Goal: Information Seeking & Learning: Learn about a topic

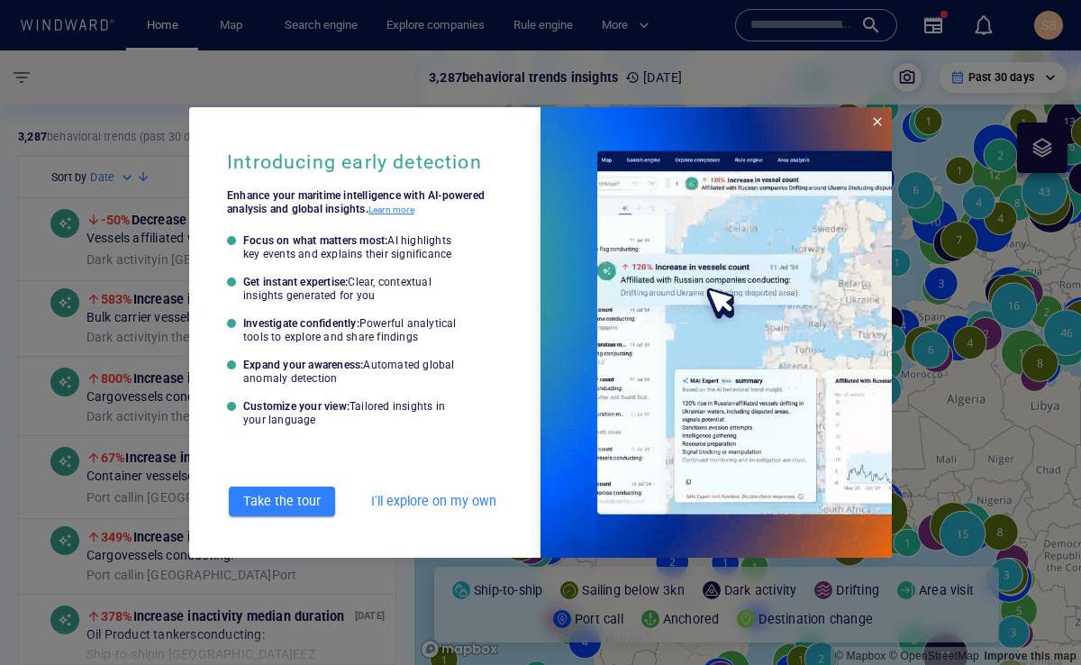
click at [446, 502] on span "I'll explore on my own" at bounding box center [433, 501] width 125 height 23
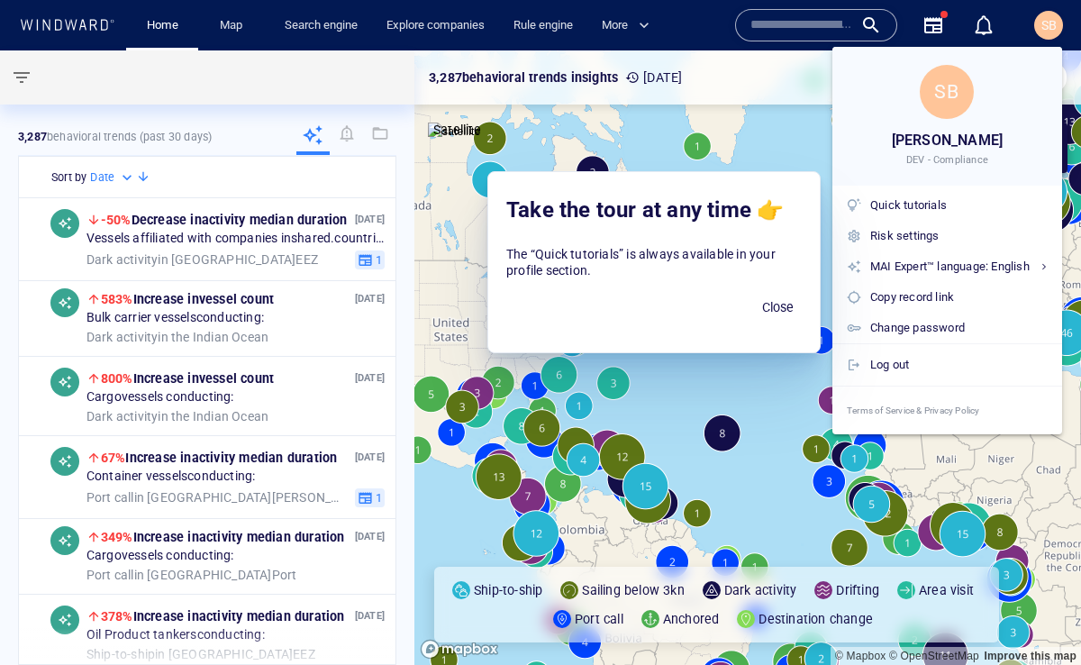
click at [770, 305] on span "Close" at bounding box center [777, 307] width 43 height 23
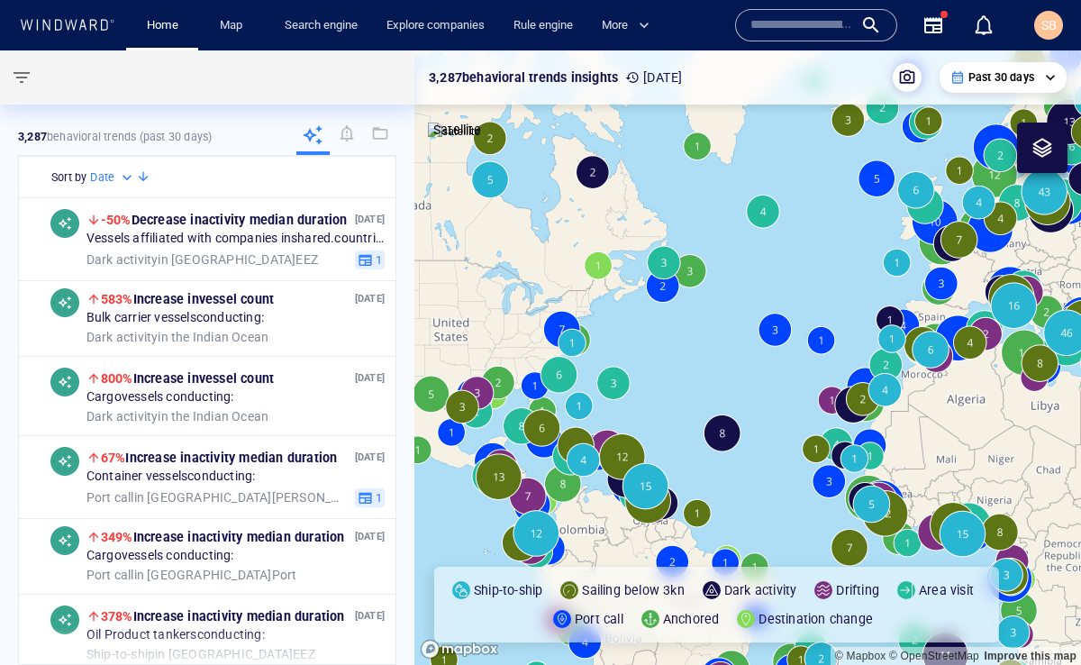
click at [825, 26] on input "text" at bounding box center [801, 25] width 103 height 27
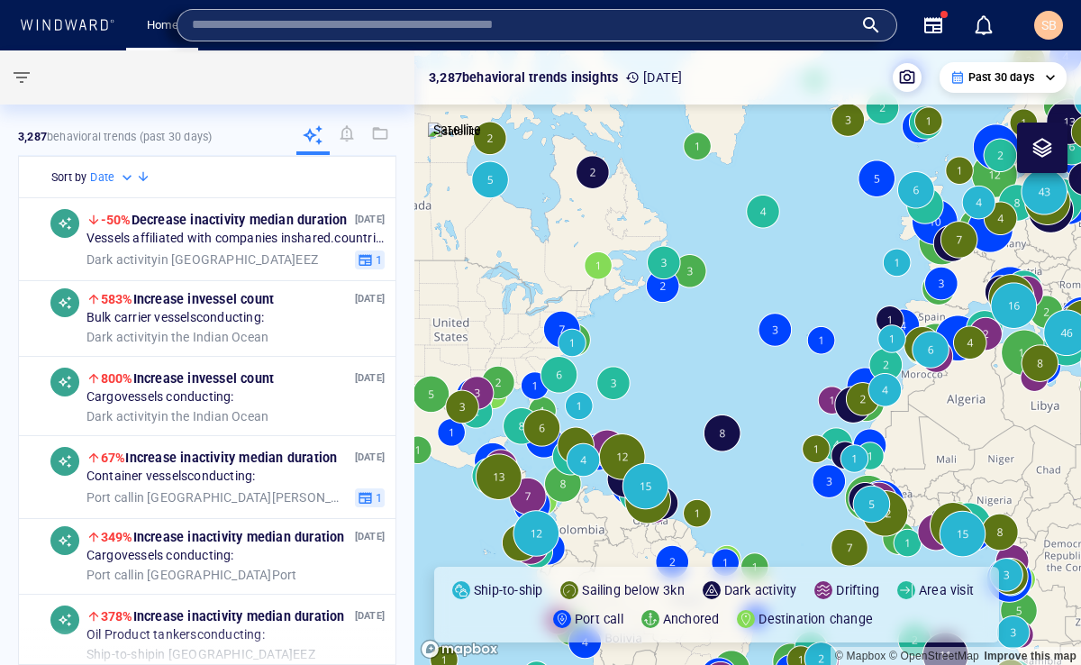
paste input "*******"
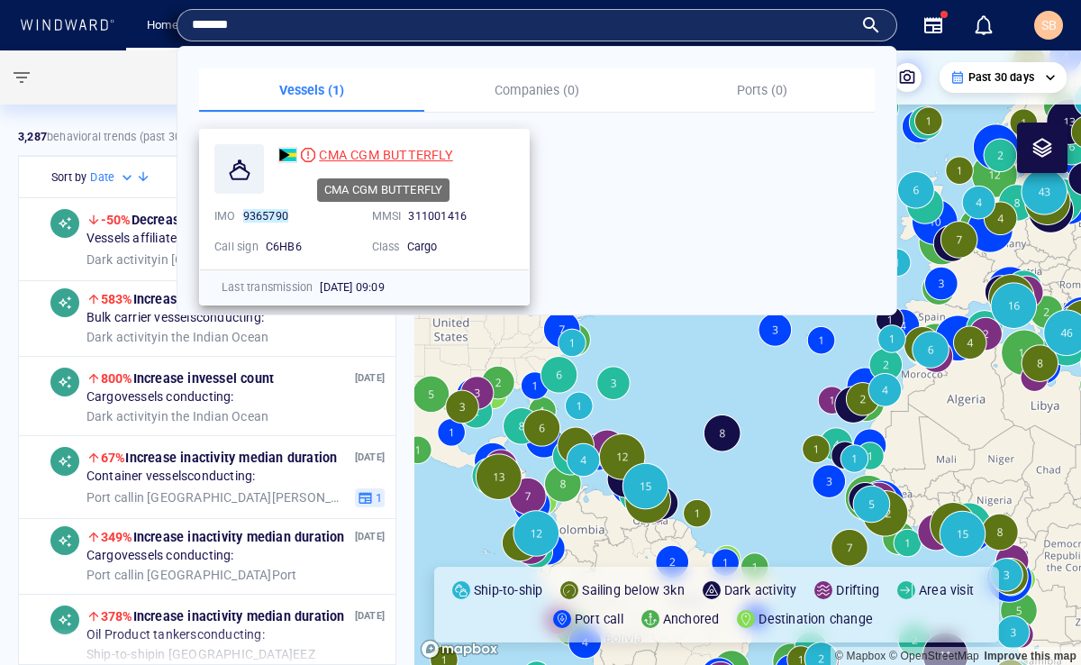
type input "*******"
click at [446, 155] on span "CMA CGM BUTTERFLY" at bounding box center [385, 155] width 133 height 14
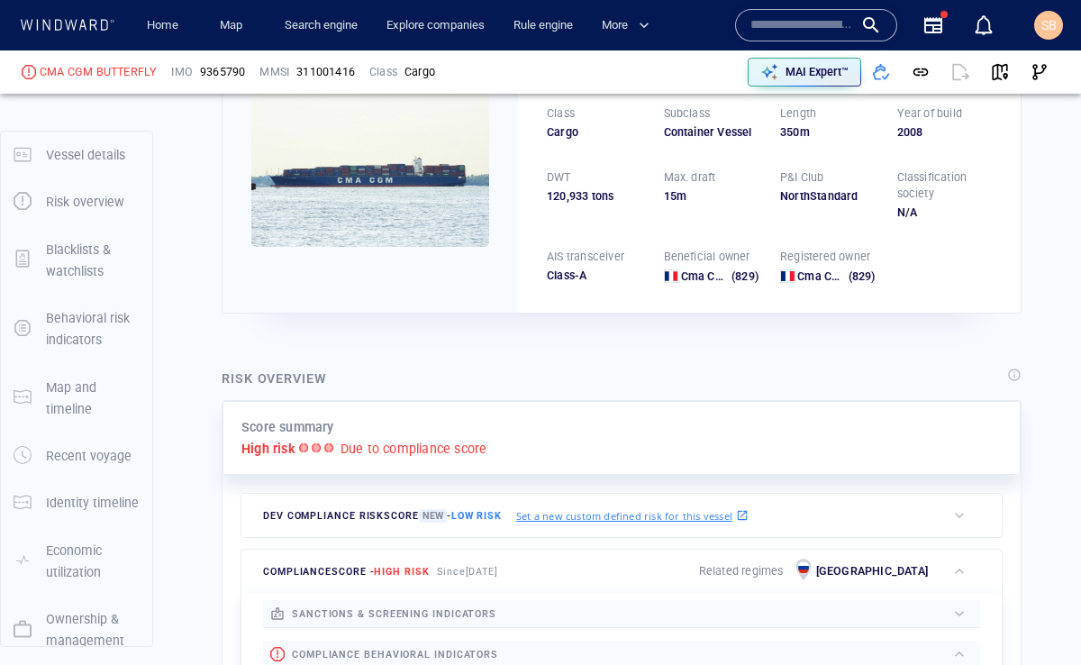
scroll to position [47, 0]
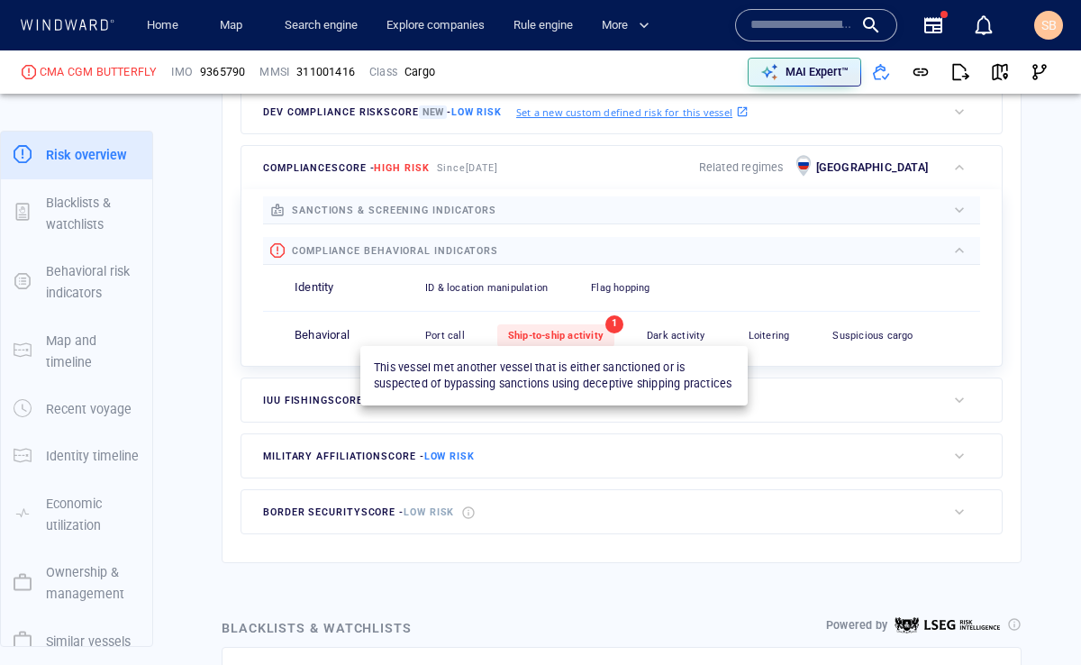
click at [541, 339] on span "Ship-to-ship activity" at bounding box center [556, 336] width 96 height 12
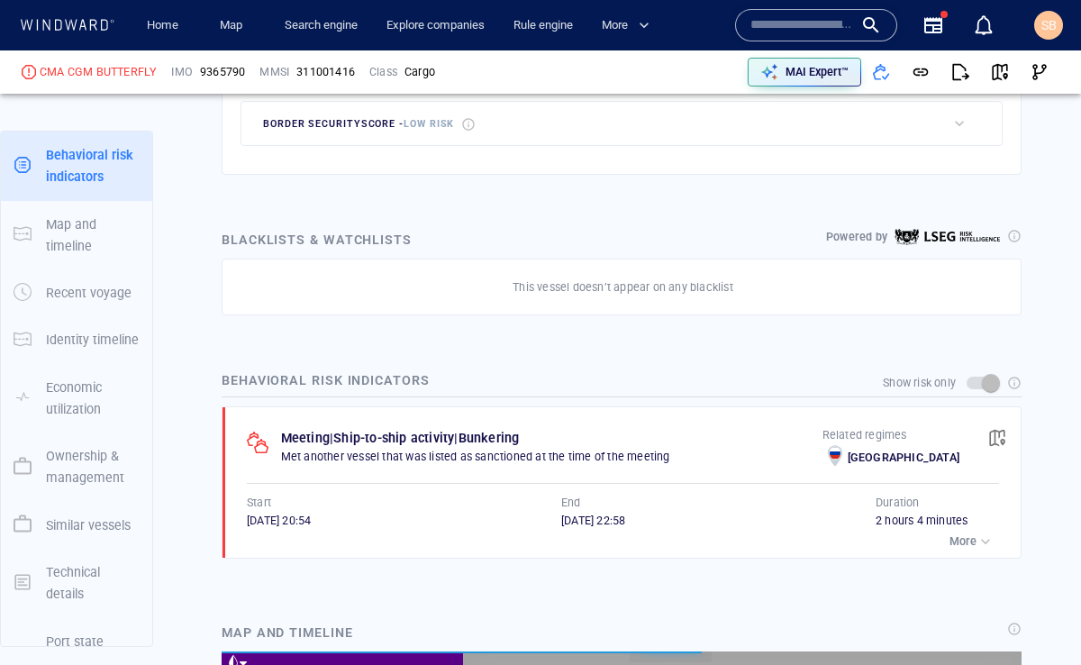
scroll to position [17355, 0]
click at [991, 549] on div "button" at bounding box center [986, 541] width 18 height 18
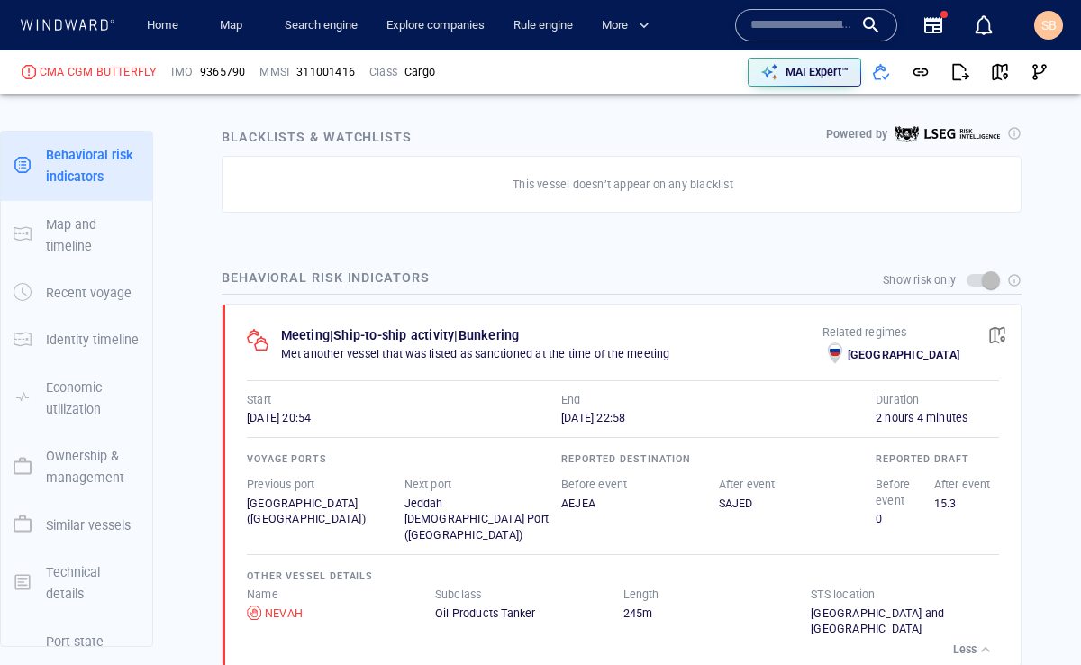
scroll to position [1049, 0]
click at [491, 605] on div "Oil Products Tanker" at bounding box center [529, 613] width 188 height 16
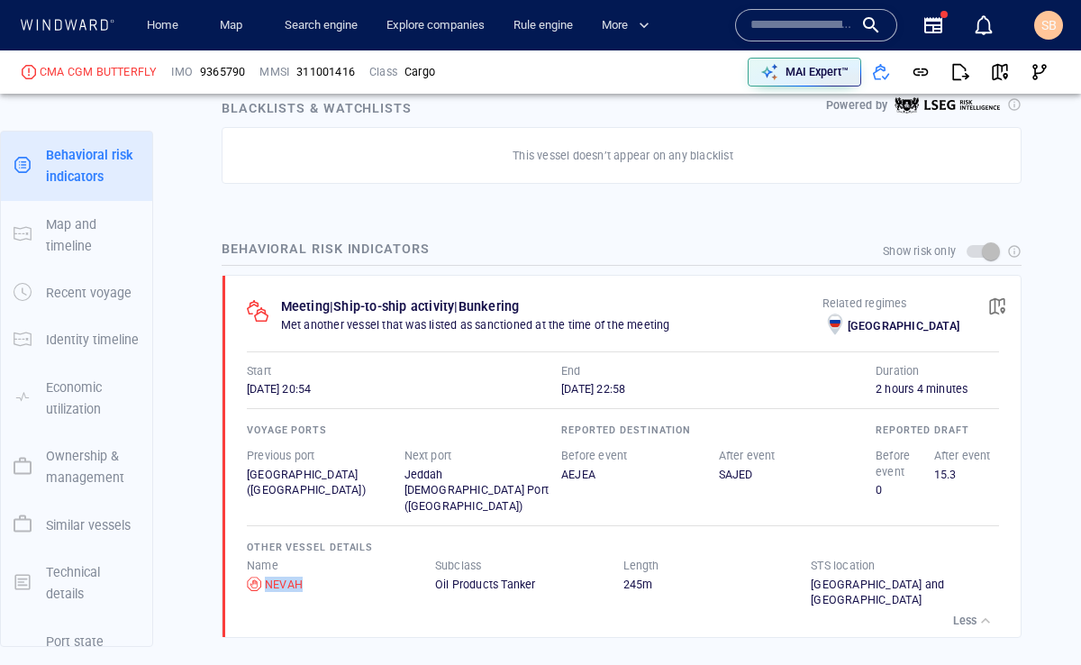
scroll to position [1107, 0]
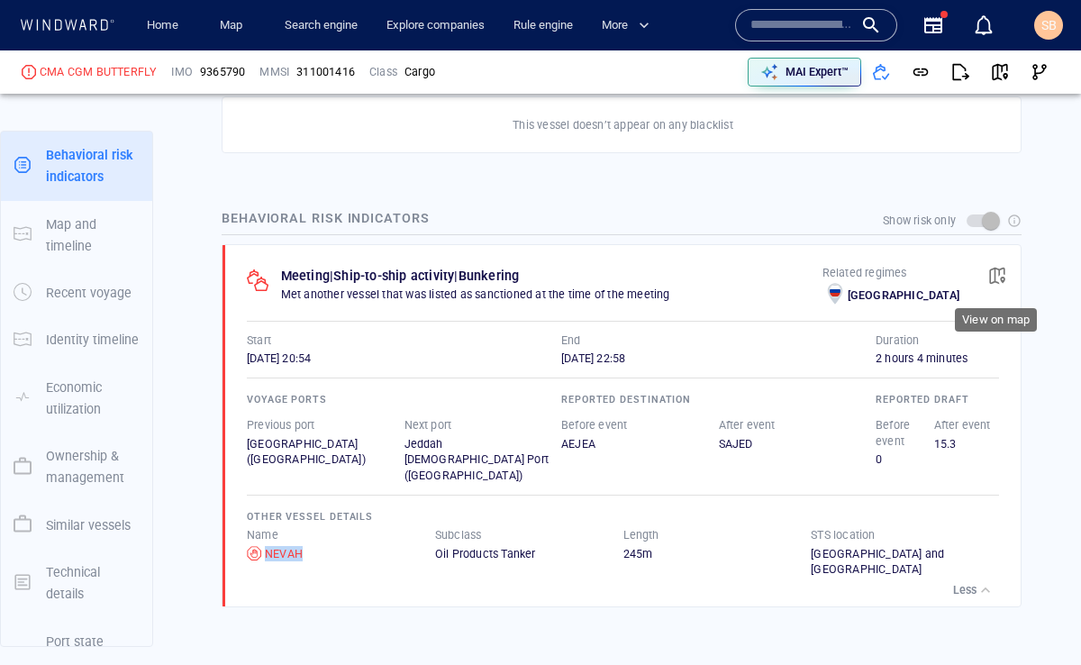
click at [990, 274] on span "button" at bounding box center [997, 276] width 18 height 18
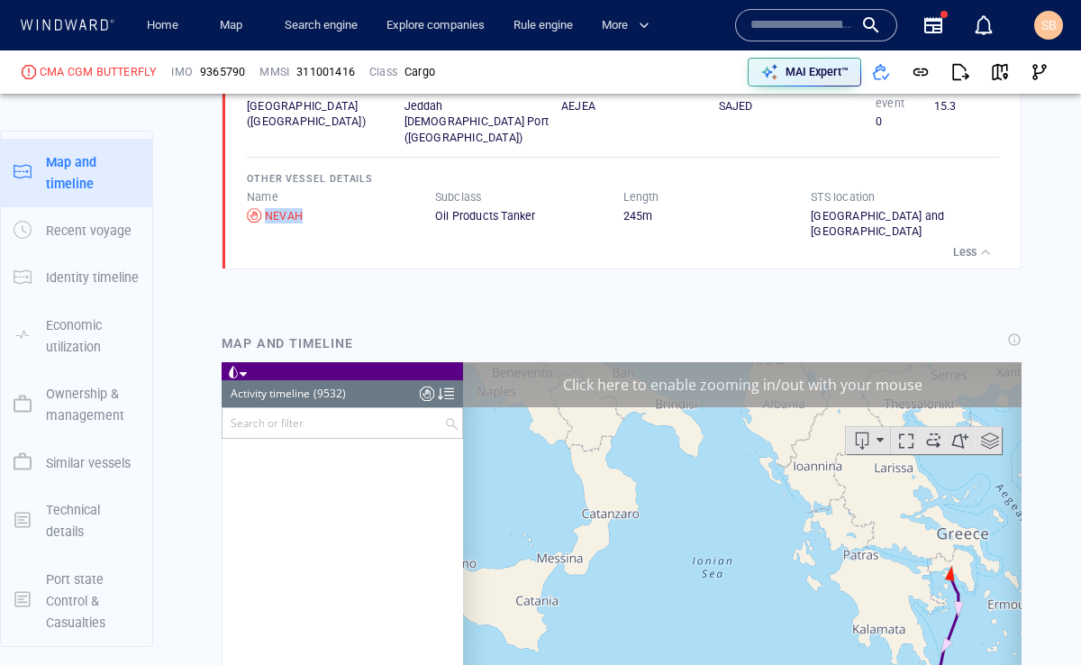
scroll to position [469952, 0]
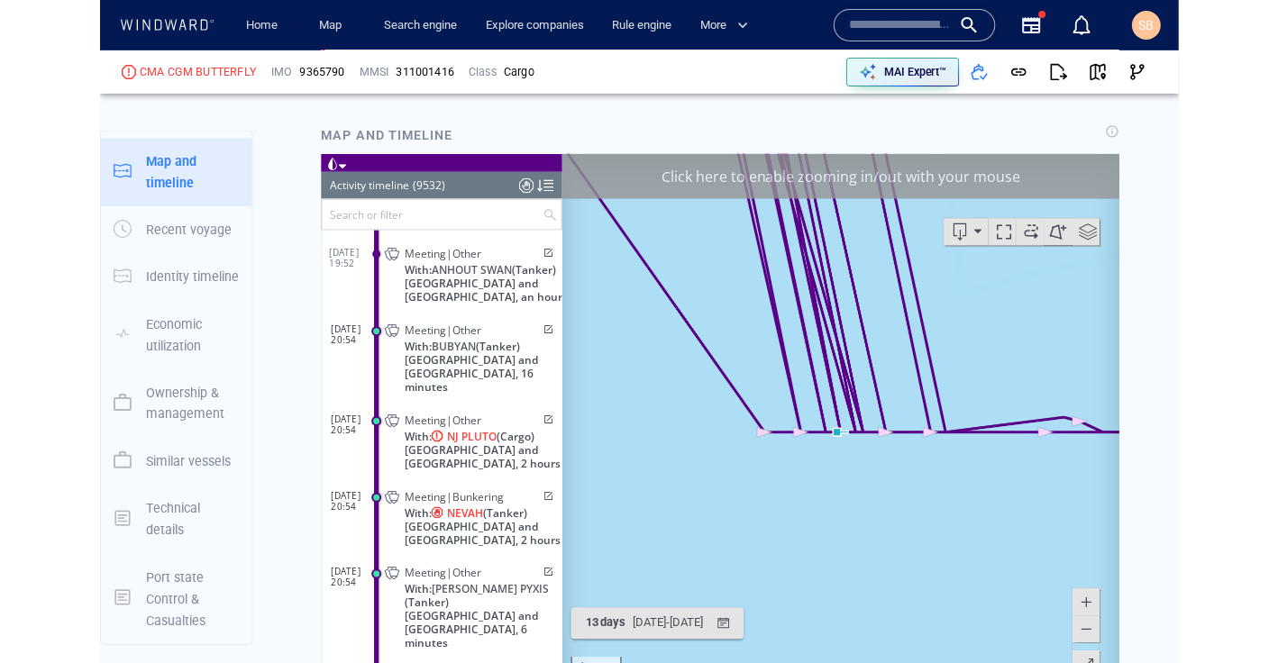
scroll to position [1656, 0]
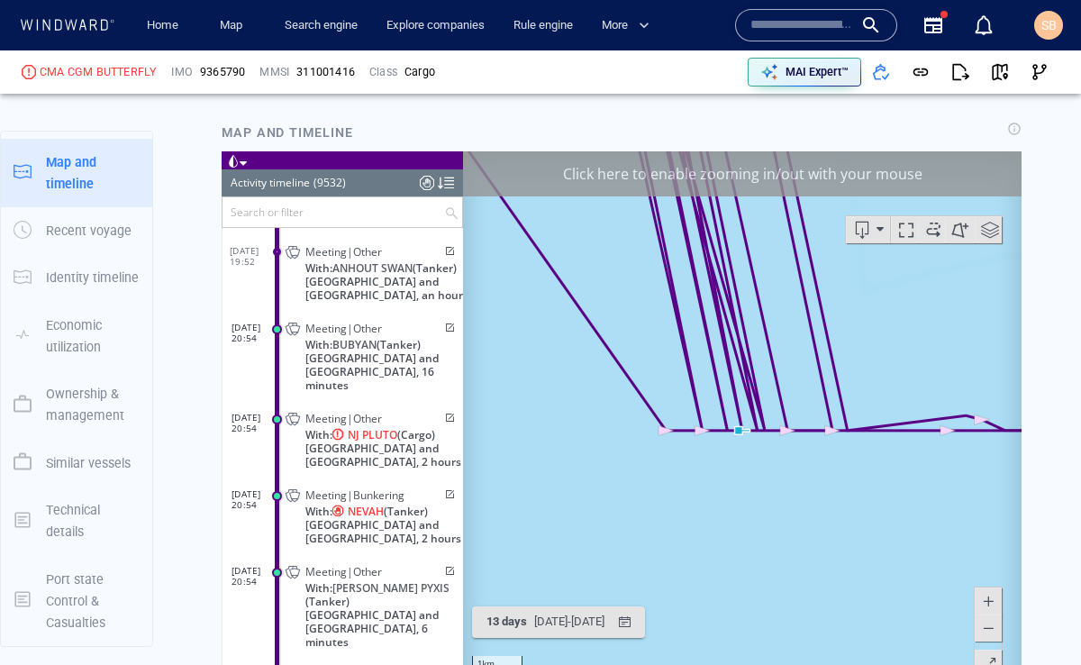
click at [985, 632] on span at bounding box center [988, 627] width 18 height 27
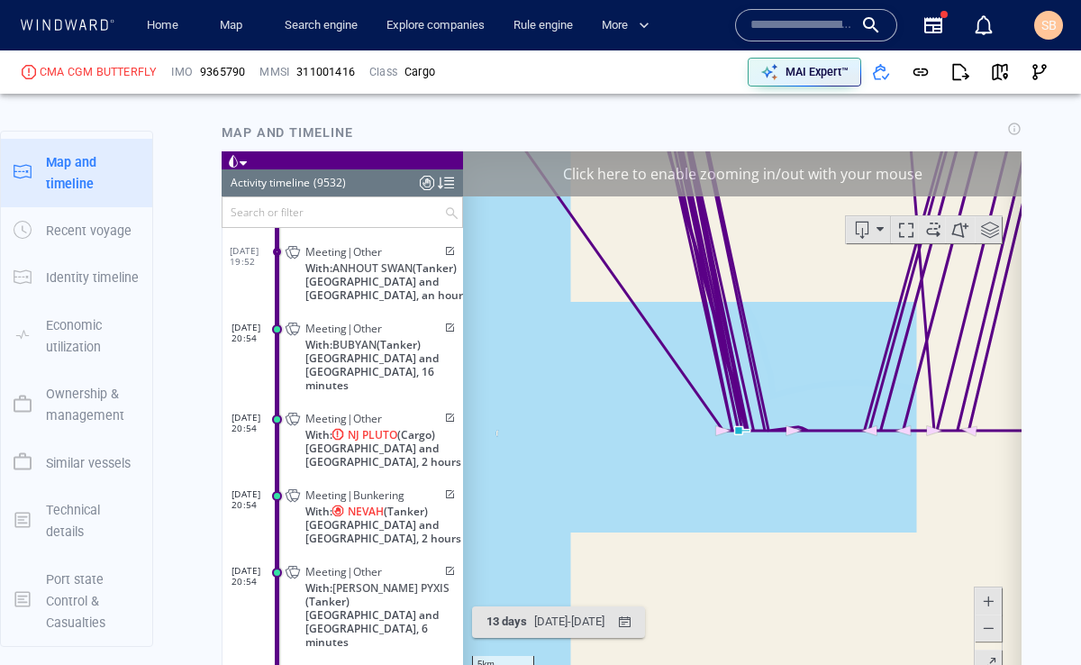
click at [985, 632] on span at bounding box center [988, 627] width 18 height 27
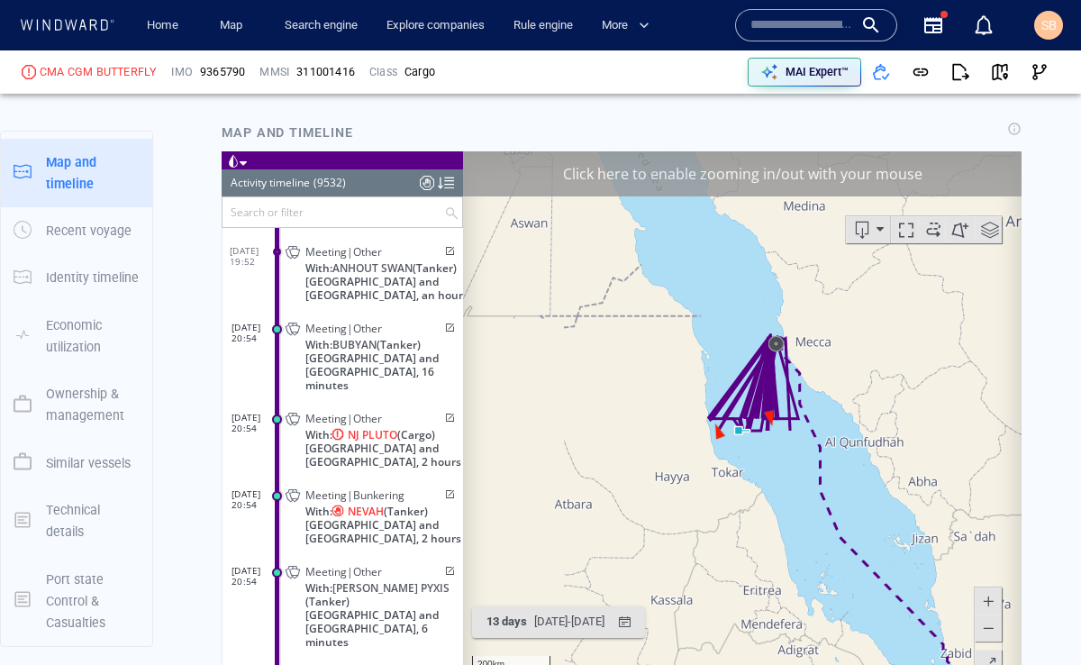
click at [985, 632] on span at bounding box center [988, 627] width 18 height 27
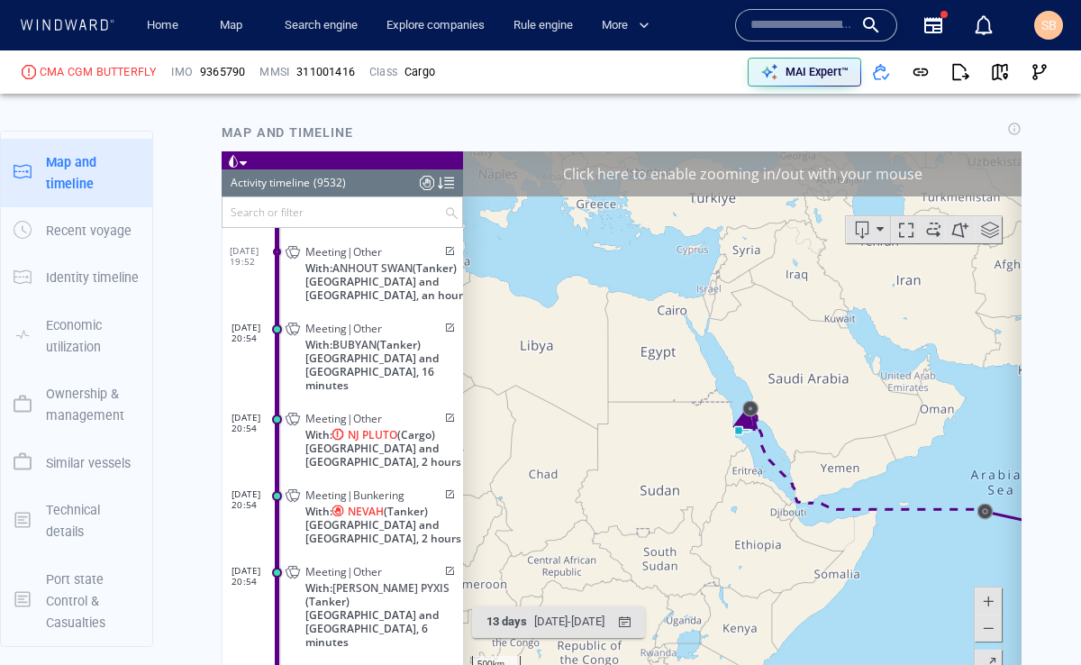
click at [991, 606] on span at bounding box center [988, 600] width 18 height 27
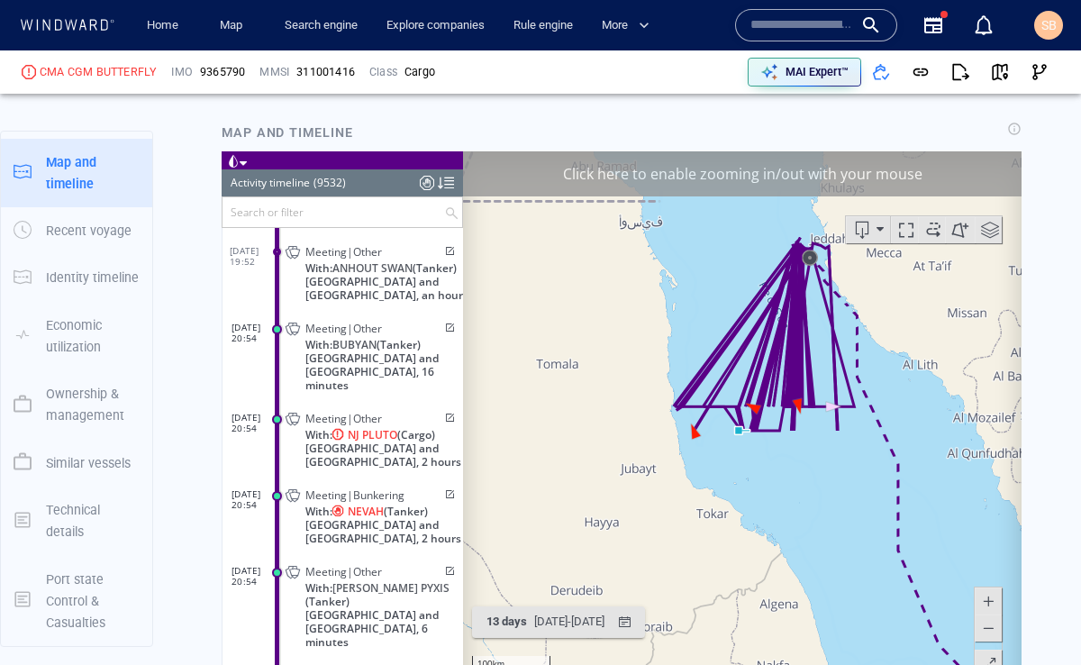
click at [989, 628] on span at bounding box center [988, 627] width 18 height 27
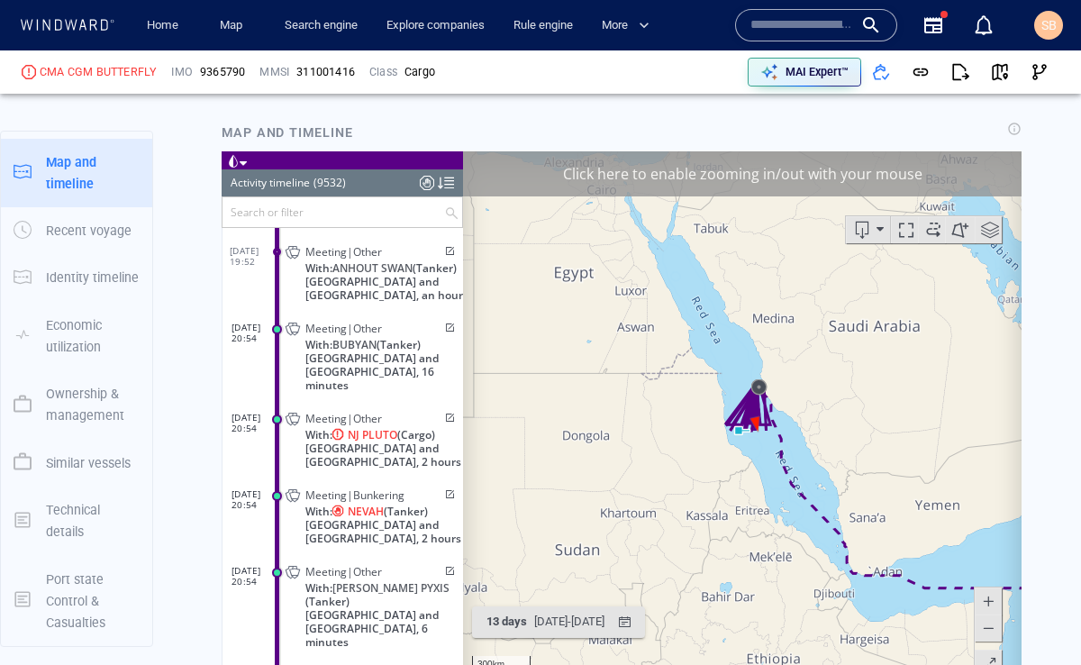
click at [989, 628] on span at bounding box center [988, 627] width 18 height 27
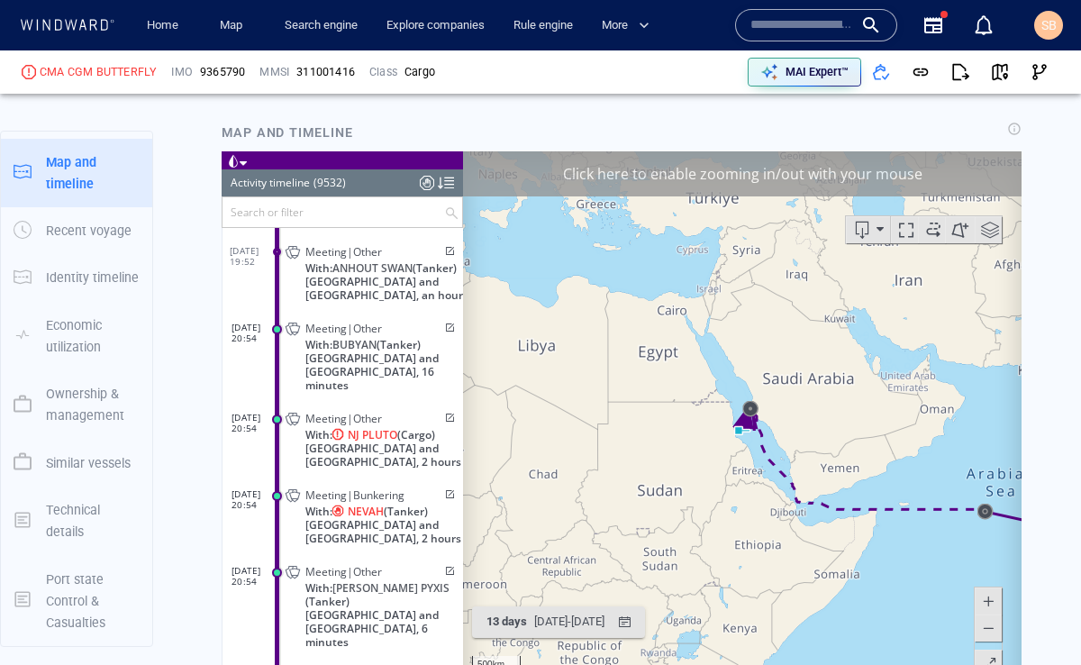
click at [987, 599] on span at bounding box center [988, 600] width 18 height 27
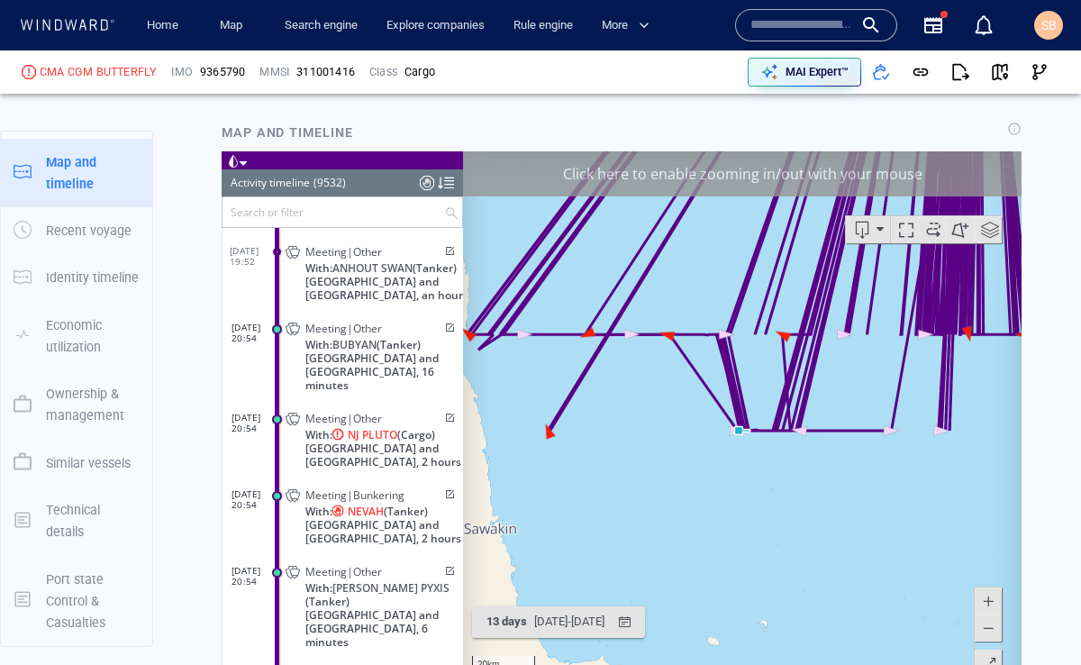
drag, startPoint x: 872, startPoint y: 421, endPoint x: 809, endPoint y: 588, distance: 179.1
click at [809, 588] on canvas "Map" at bounding box center [742, 429] width 559 height 559
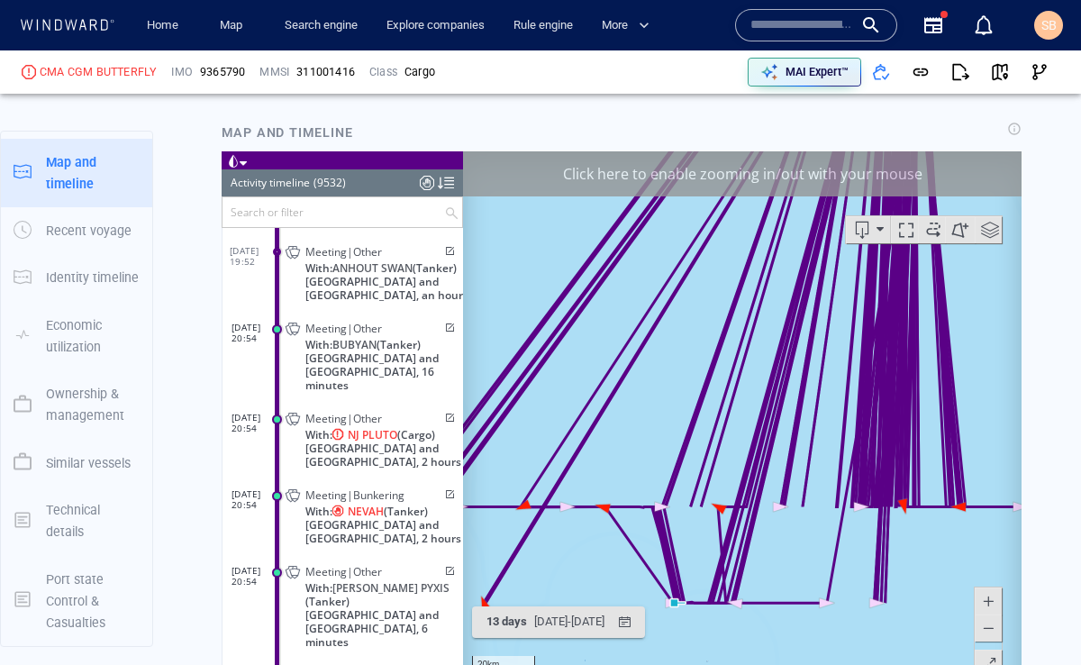
click at [970, 624] on canvas "Map" at bounding box center [742, 429] width 559 height 559
click at [977, 624] on button at bounding box center [988, 627] width 27 height 27
click at [987, 630] on span at bounding box center [988, 627] width 18 height 27
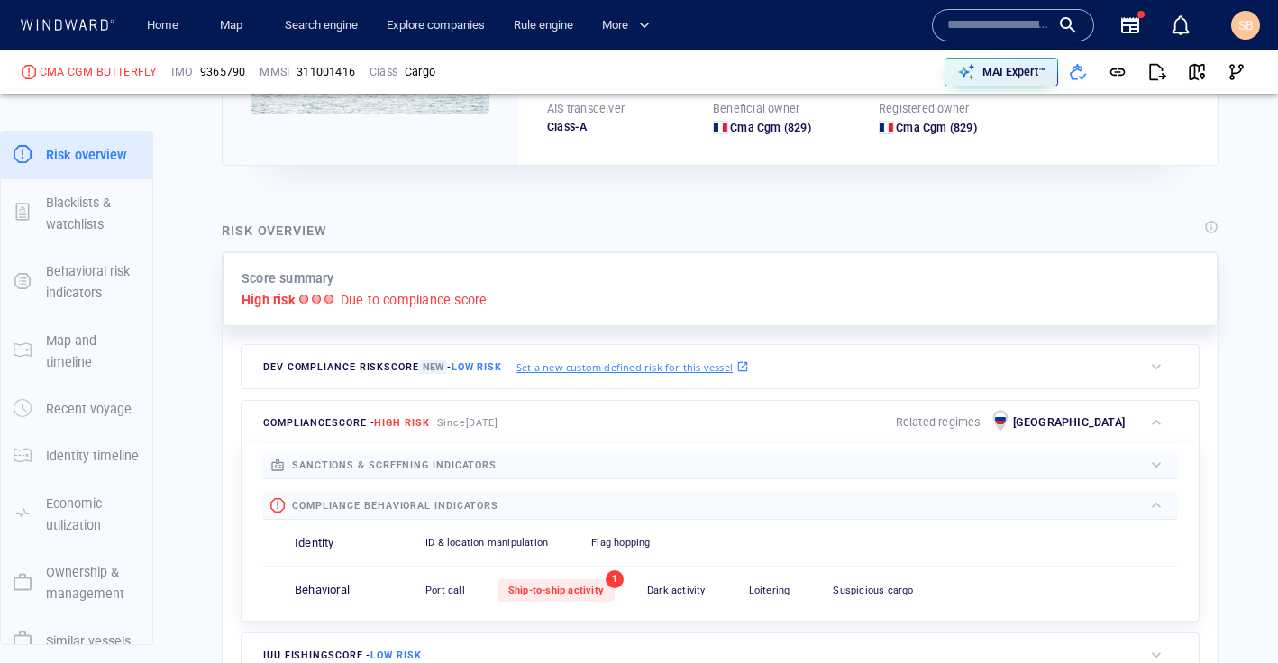
scroll to position [304, 0]
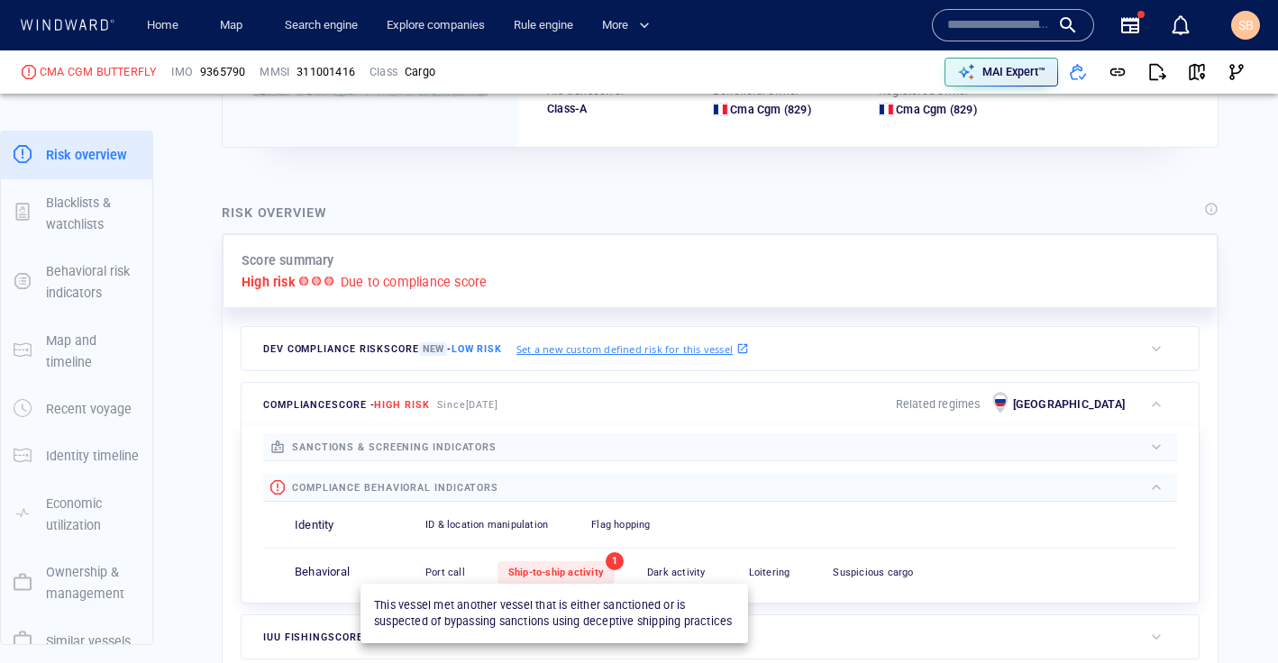
click at [545, 577] on span "Ship-to-ship activity" at bounding box center [556, 573] width 96 height 12
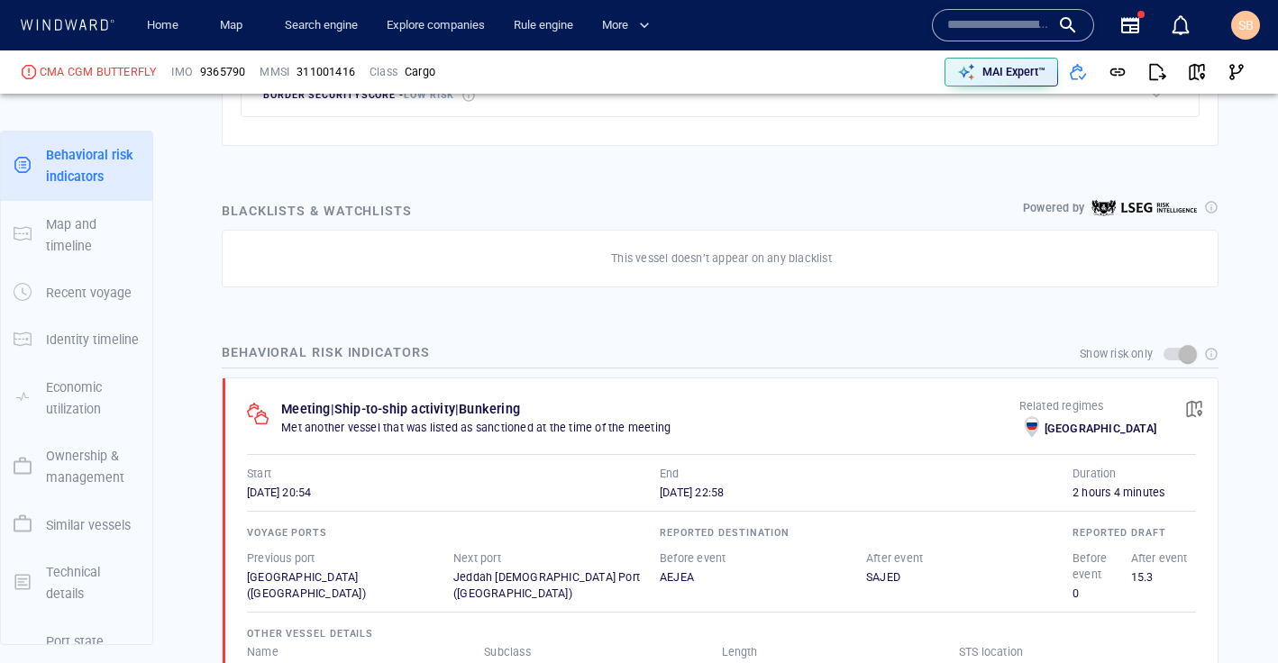
scroll to position [966, 0]
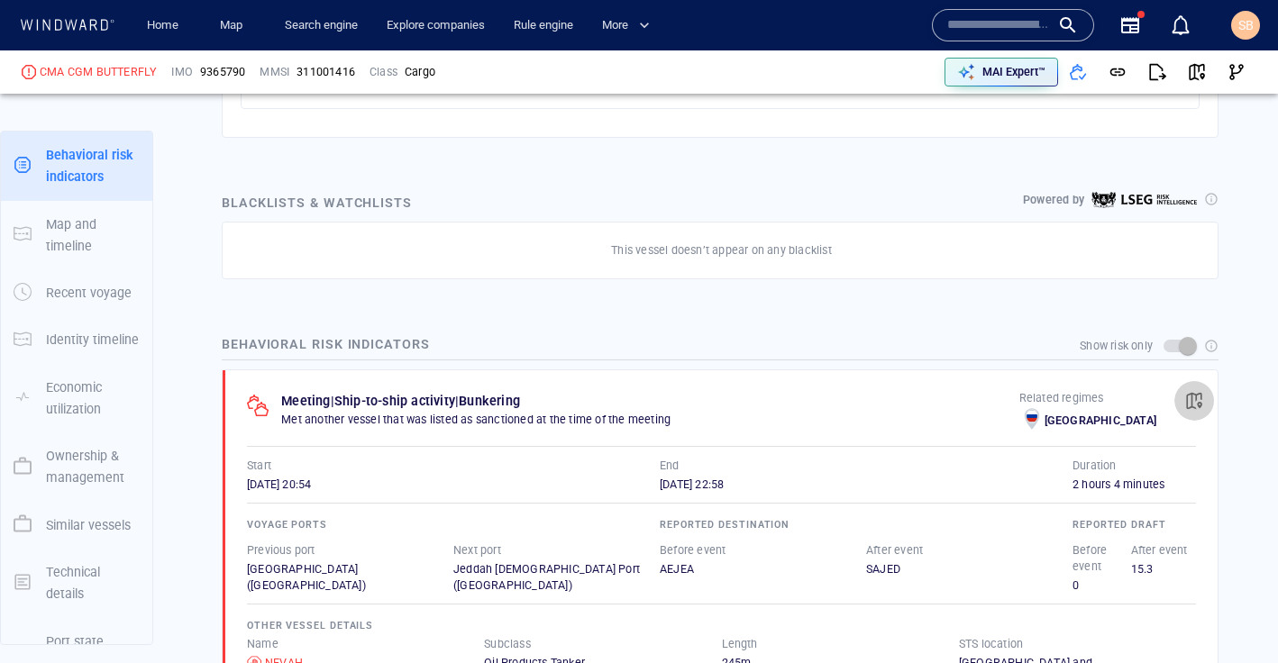
click at [1080, 411] on button "button" at bounding box center [1194, 401] width 40 height 40
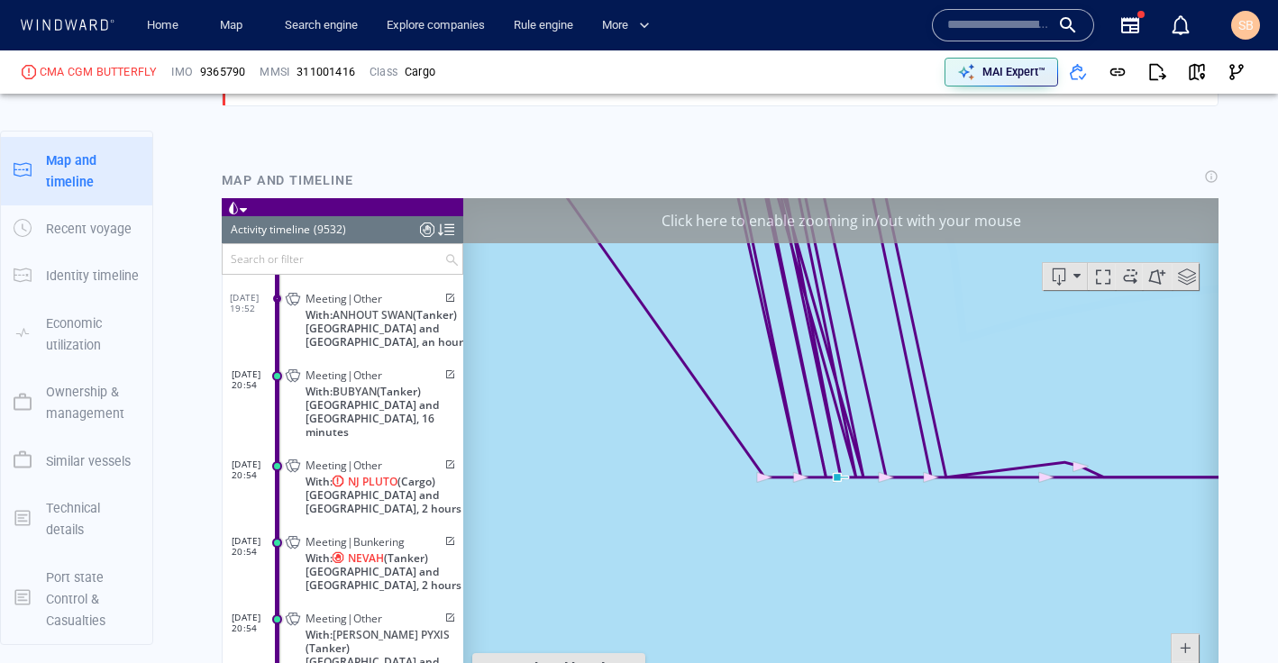
scroll to position [1609, 0]
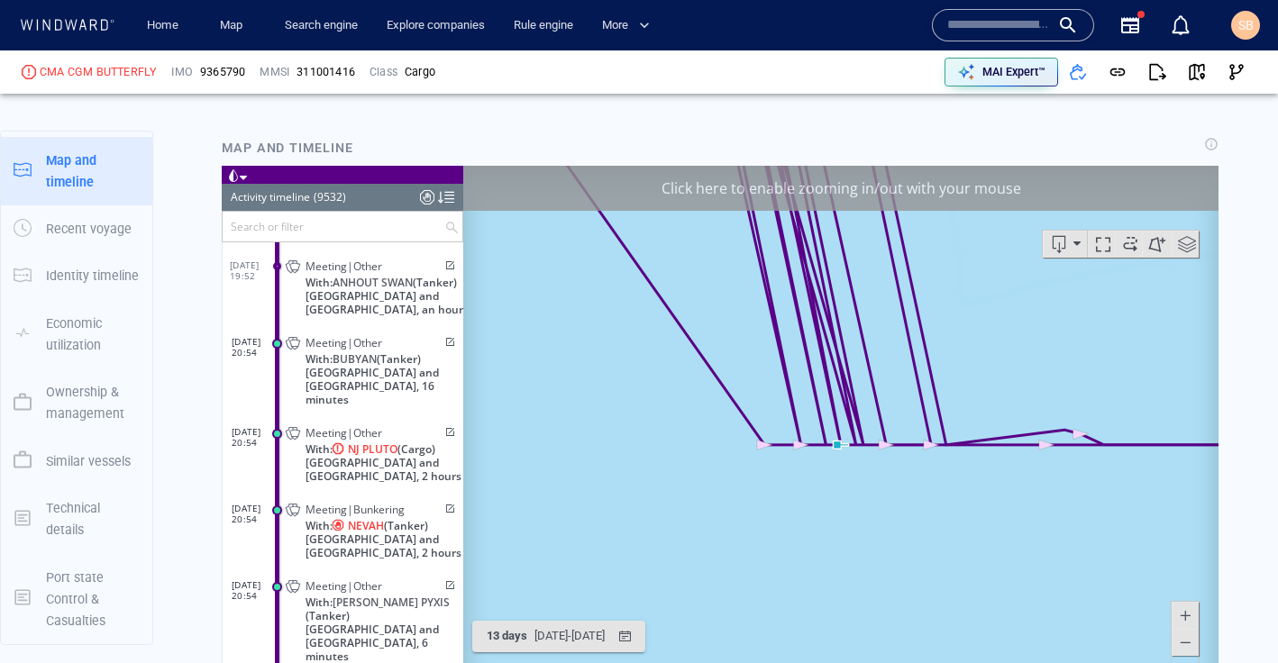
click at [1080, 637] on span at bounding box center [1185, 641] width 18 height 27
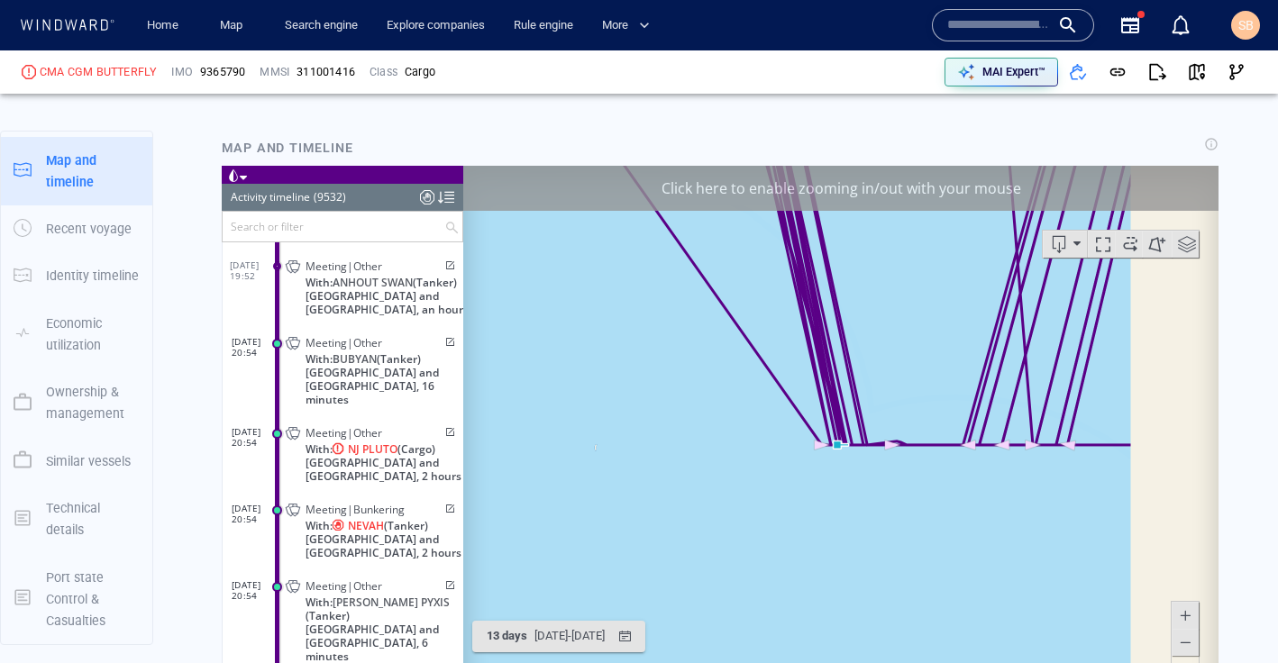
click at [1080, 637] on span at bounding box center [1185, 641] width 18 height 27
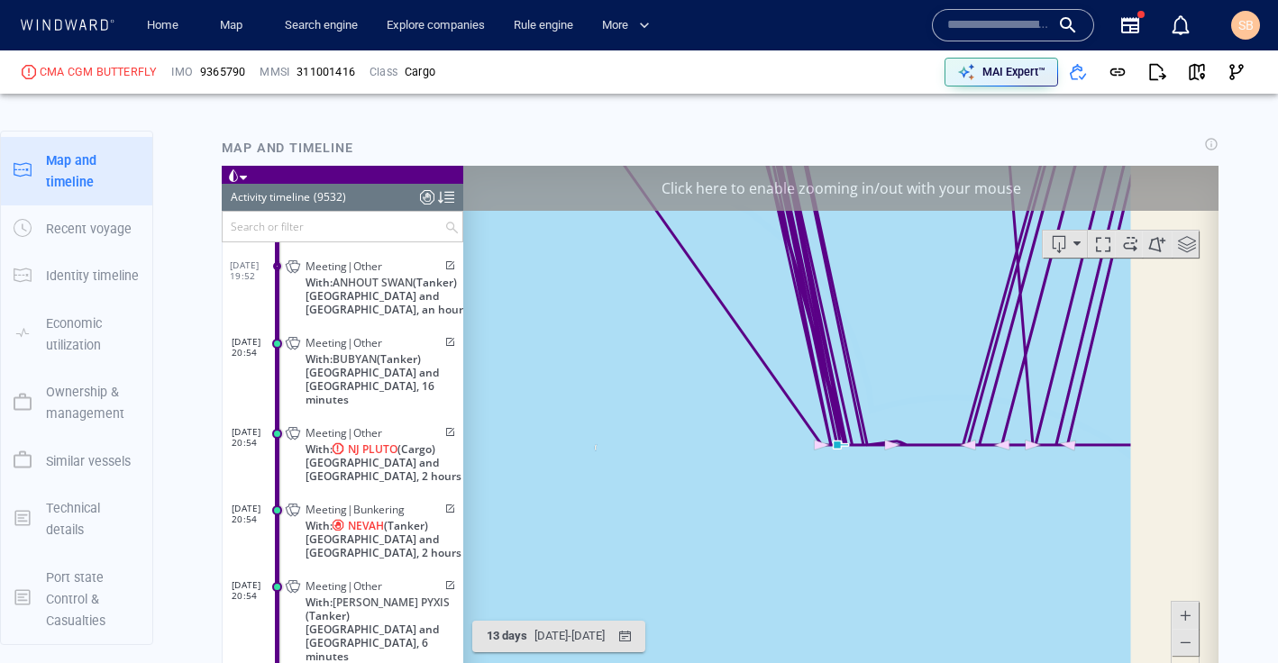
click at [1080, 637] on span at bounding box center [1185, 641] width 18 height 27
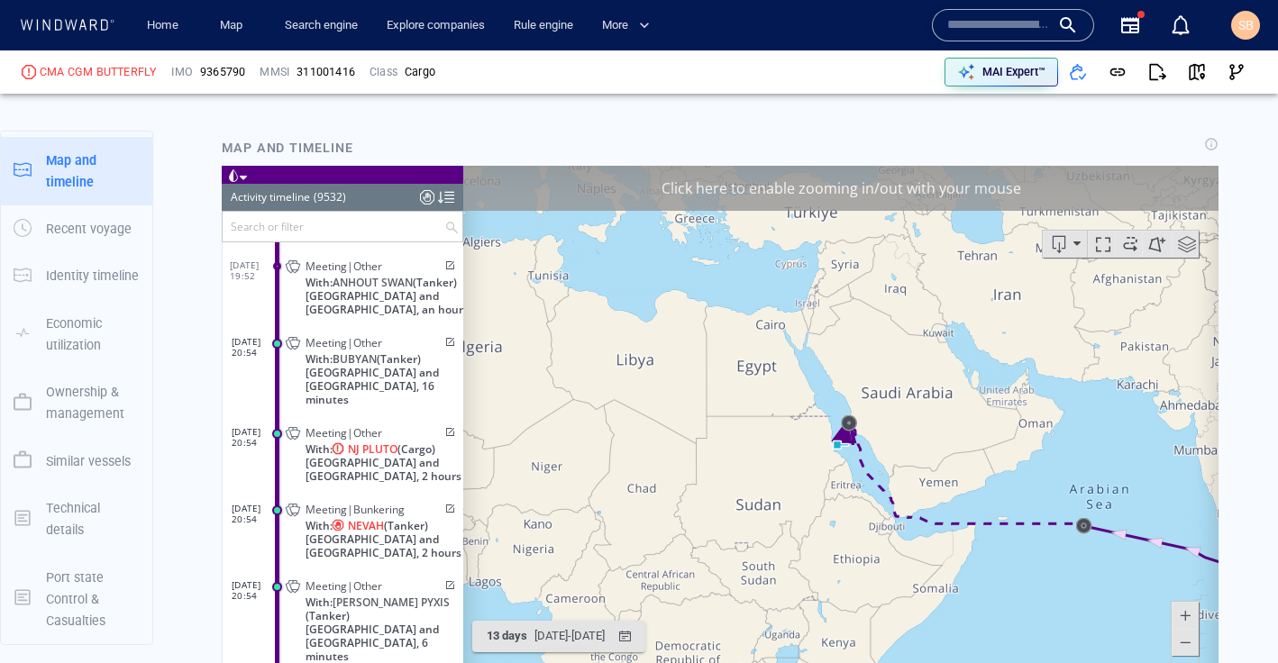
drag, startPoint x: 666, startPoint y: 440, endPoint x: 982, endPoint y: 432, distance: 316.3
click at [982, 432] on canvas "Map" at bounding box center [840, 444] width 755 height 559
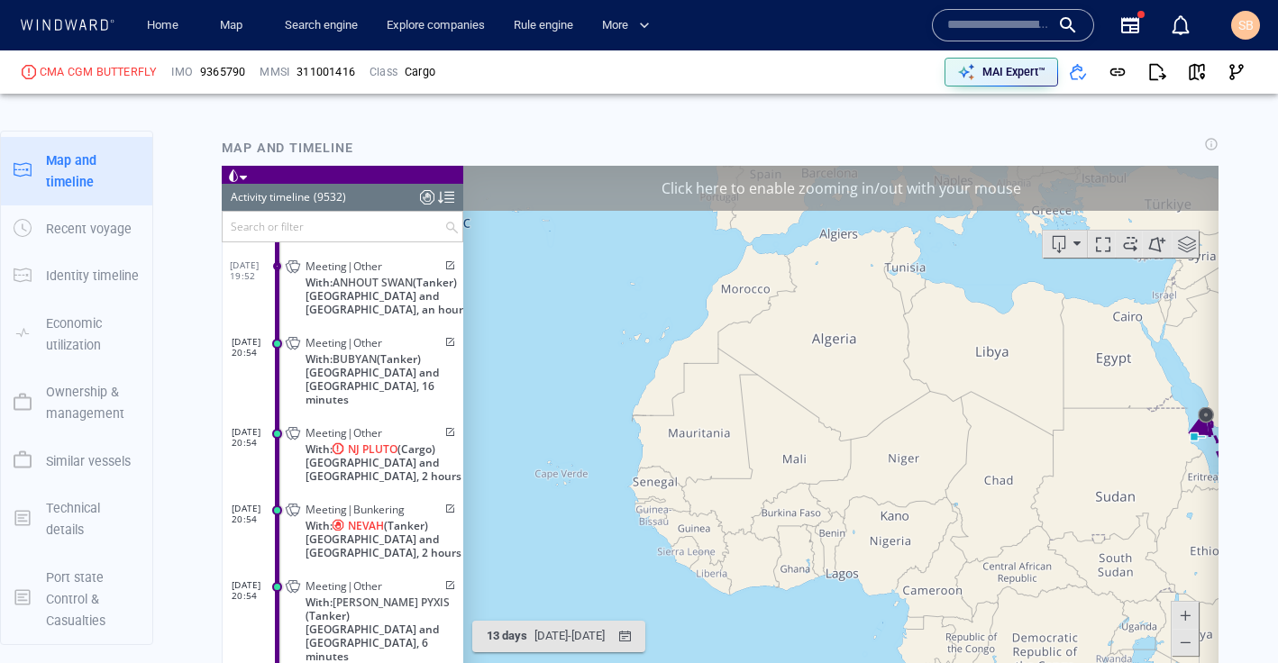
drag, startPoint x: 750, startPoint y: 437, endPoint x: 1019, endPoint y: 431, distance: 269.5
click at [1012, 431] on canvas "Map" at bounding box center [840, 444] width 755 height 559
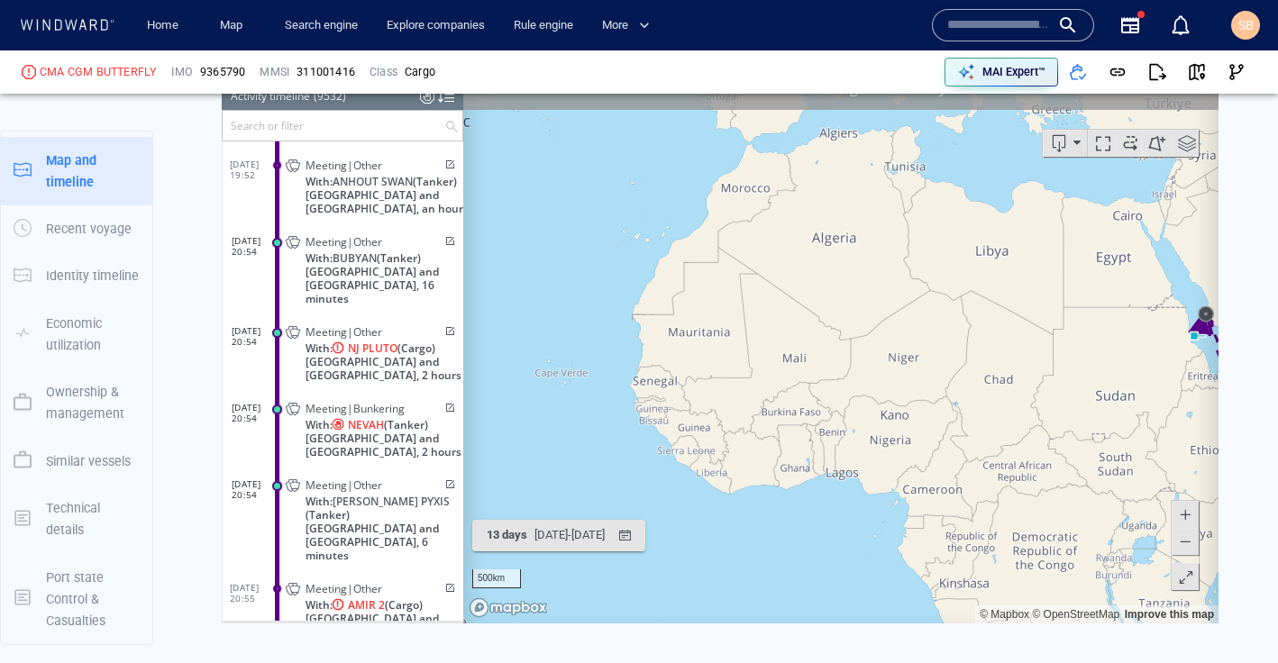
scroll to position [1849, 0]
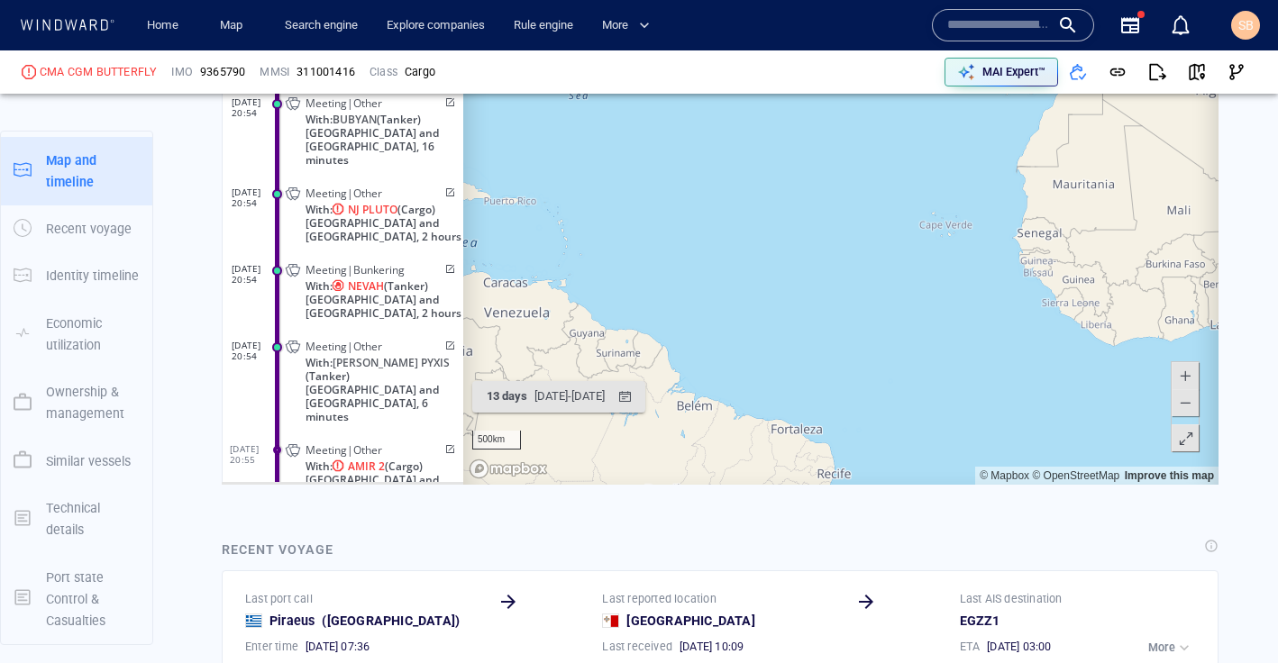
click at [1080, 411] on button at bounding box center [1184, 402] width 27 height 27
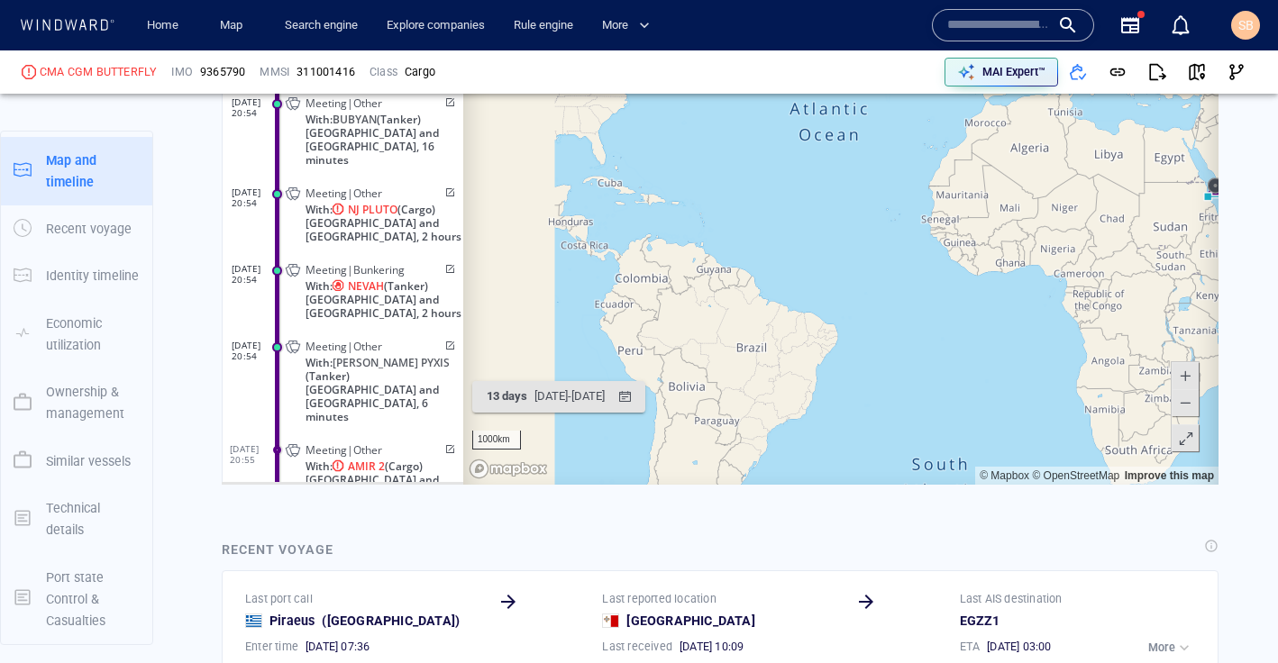
click at [1080, 411] on button at bounding box center [1184, 402] width 27 height 27
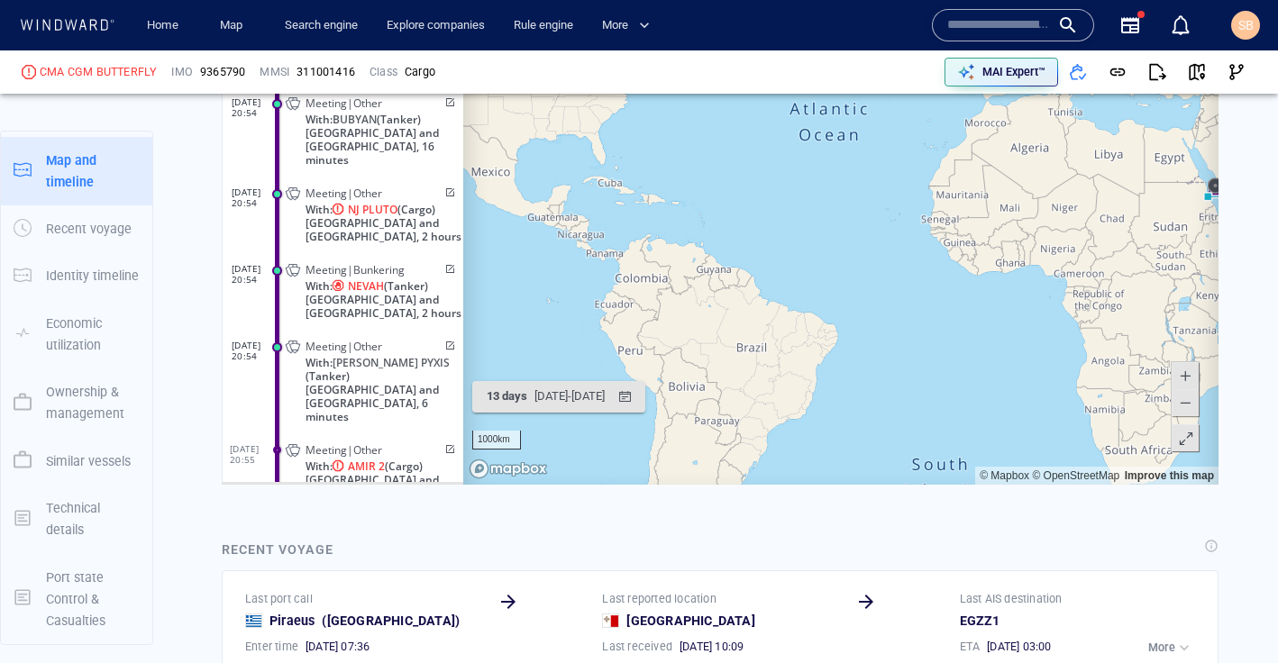
scroll to position [1862, 0]
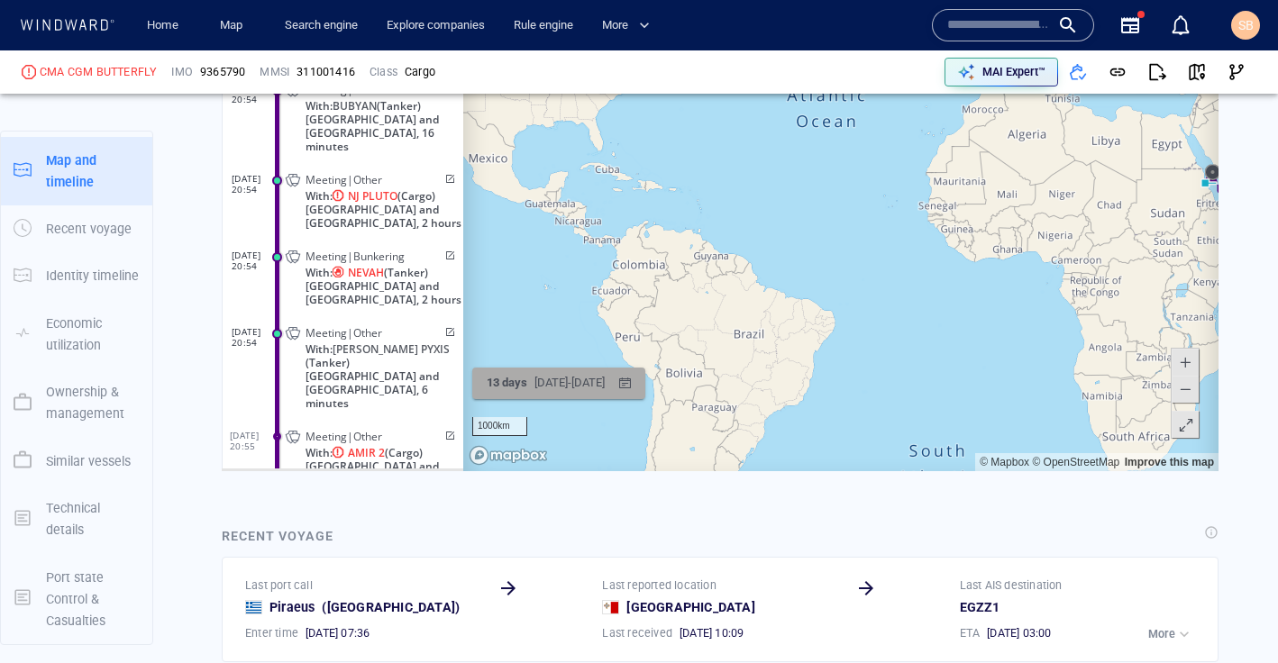
drag, startPoint x: 848, startPoint y: 334, endPoint x: 669, endPoint y: 381, distance: 185.3
click at [669, 381] on div "Click here to enable zooming in/out with your mouse 1000km © Mapbox © OpenStree…" at bounding box center [720, 192] width 996 height 559
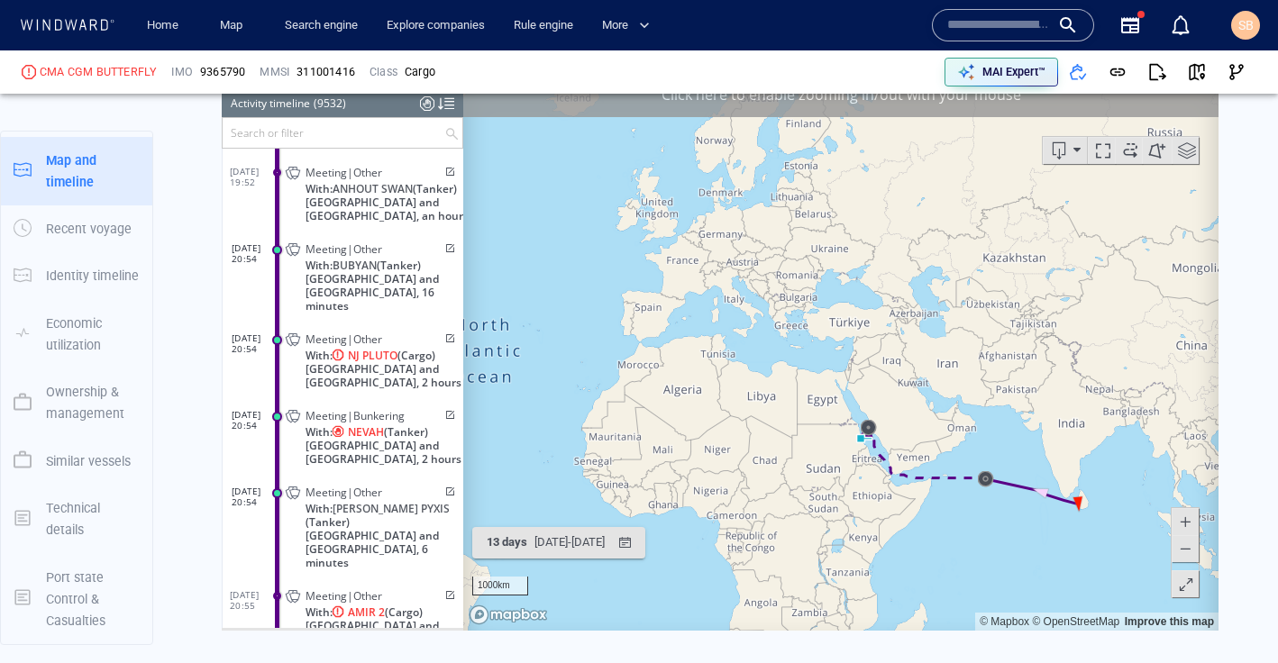
scroll to position [1667, 0]
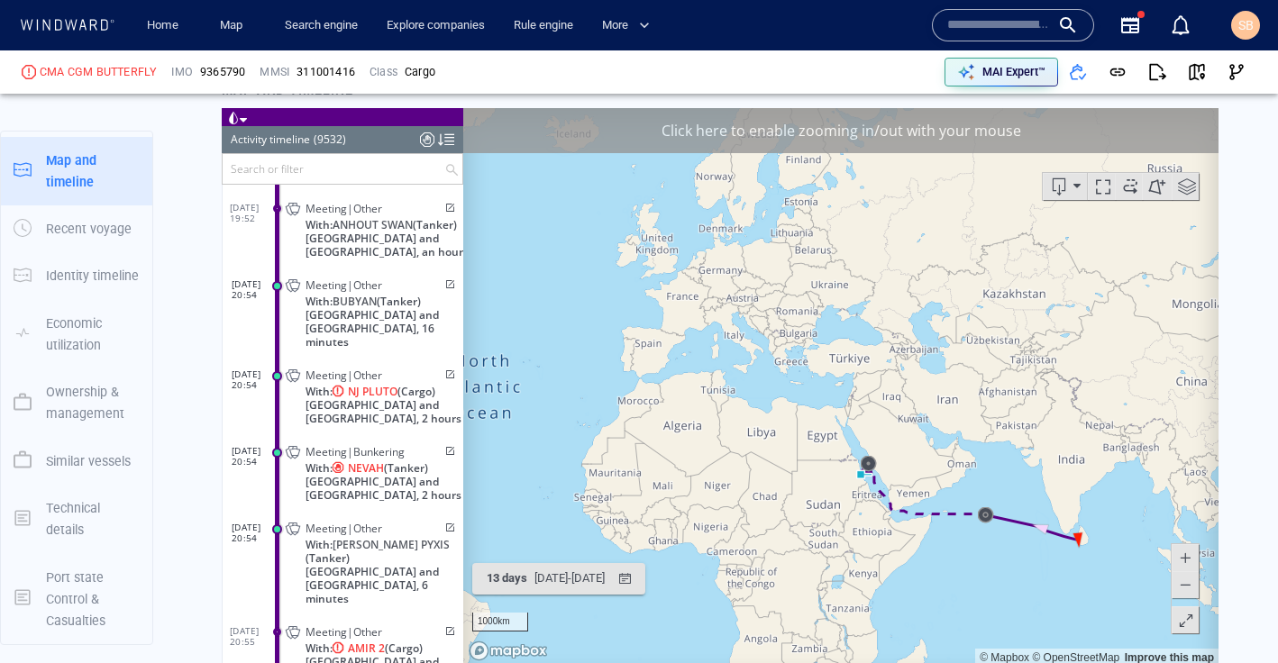
click at [1080, 578] on span at bounding box center [1185, 583] width 18 height 27
click at [1080, 556] on span at bounding box center [1185, 556] width 18 height 27
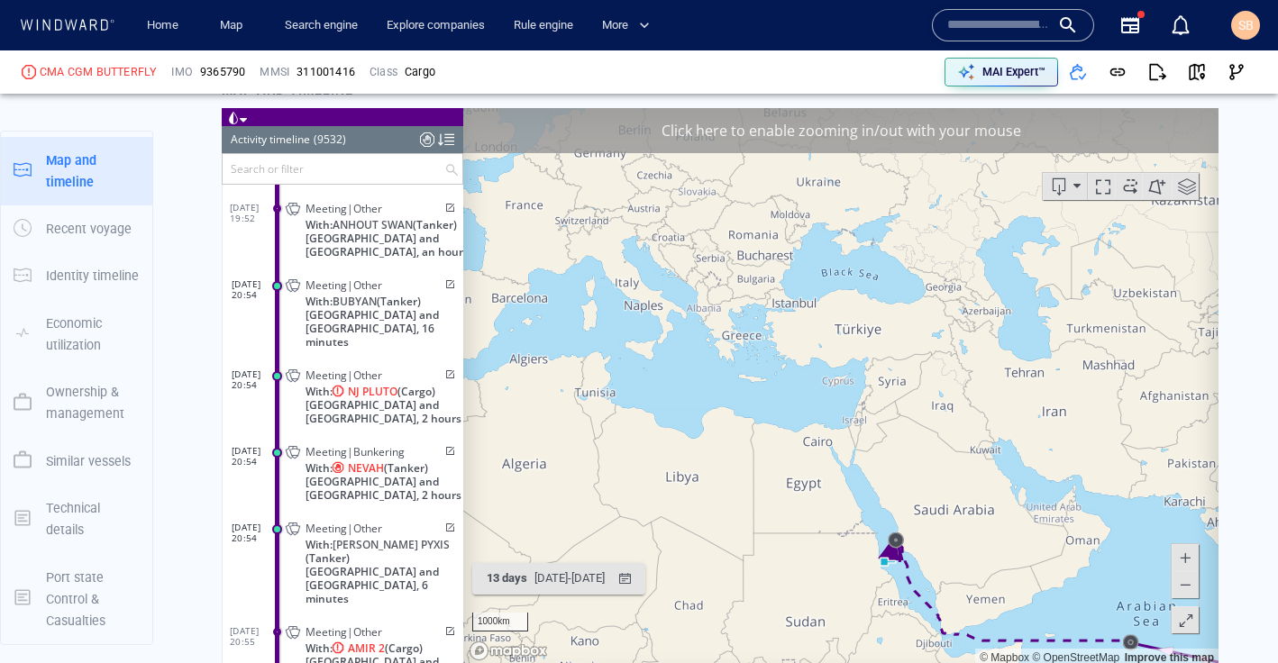
click at [1080, 556] on span at bounding box center [1185, 556] width 18 height 27
drag, startPoint x: 975, startPoint y: 583, endPoint x: 974, endPoint y: 298, distance: 284.7
click at [974, 298] on canvas "Map" at bounding box center [840, 386] width 755 height 559
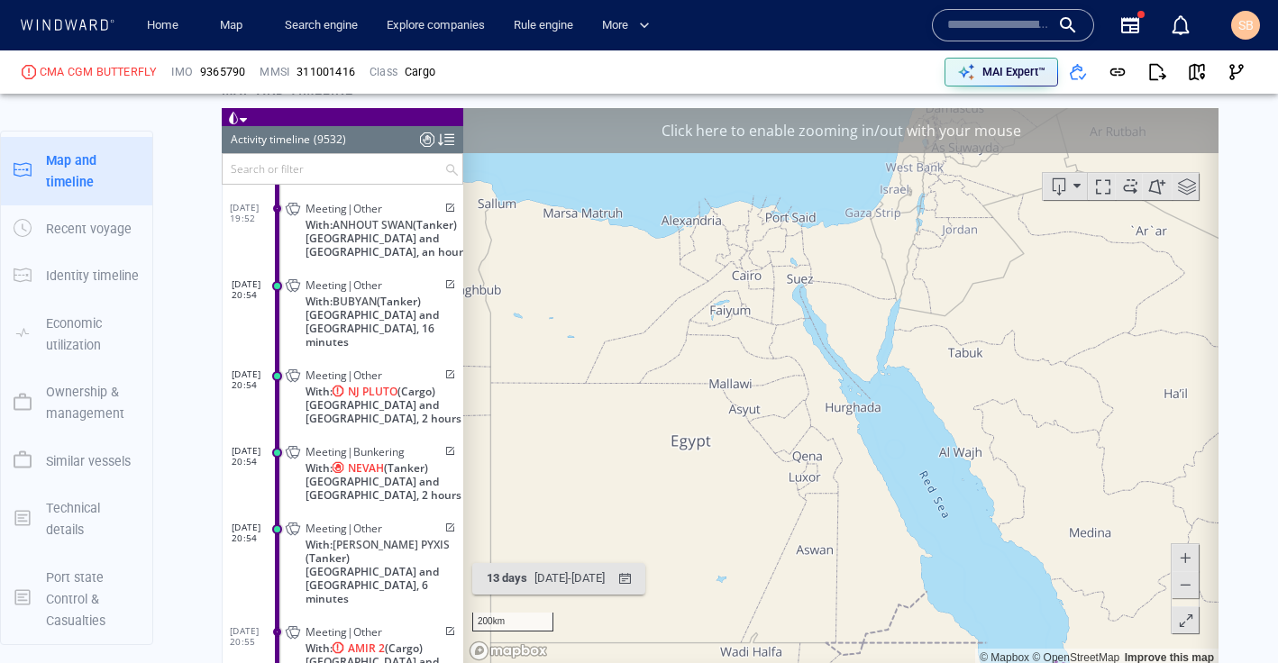
drag, startPoint x: 986, startPoint y: 431, endPoint x: 955, endPoint y: 405, distance: 39.7
click at [955, 405] on canvas "Map" at bounding box center [840, 386] width 755 height 559
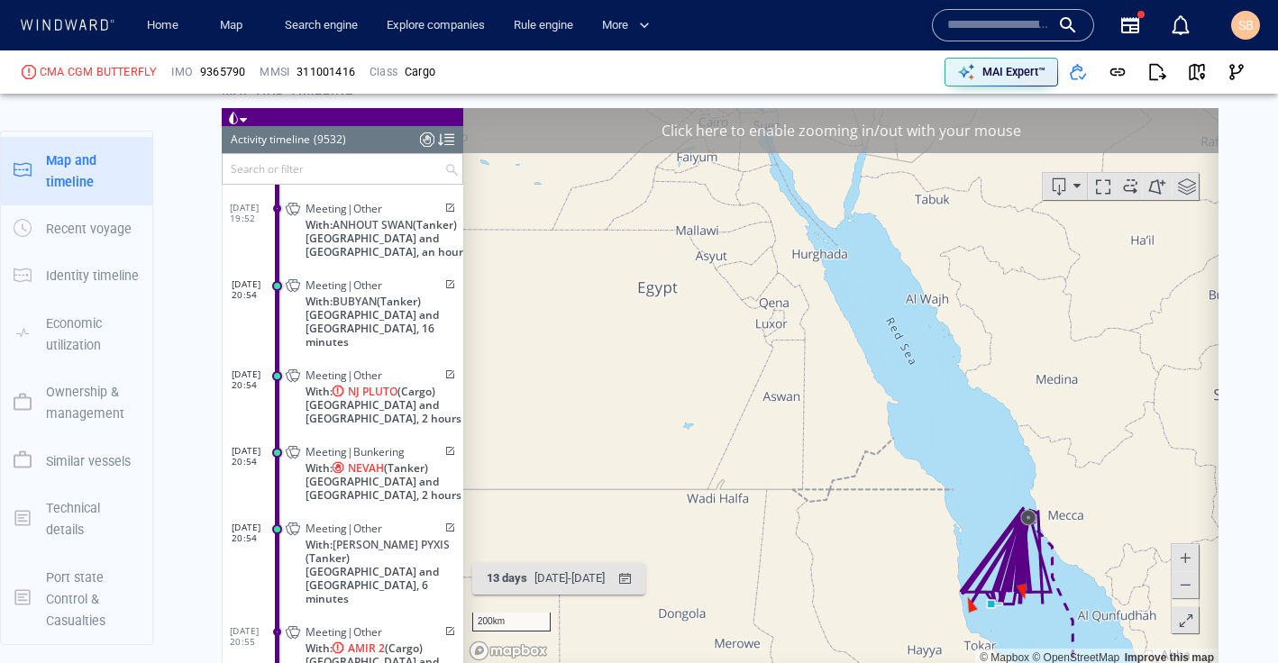
drag, startPoint x: 1000, startPoint y: 511, endPoint x: 970, endPoint y: 299, distance: 213.8
click at [970, 299] on canvas "Map" at bounding box center [840, 386] width 755 height 559
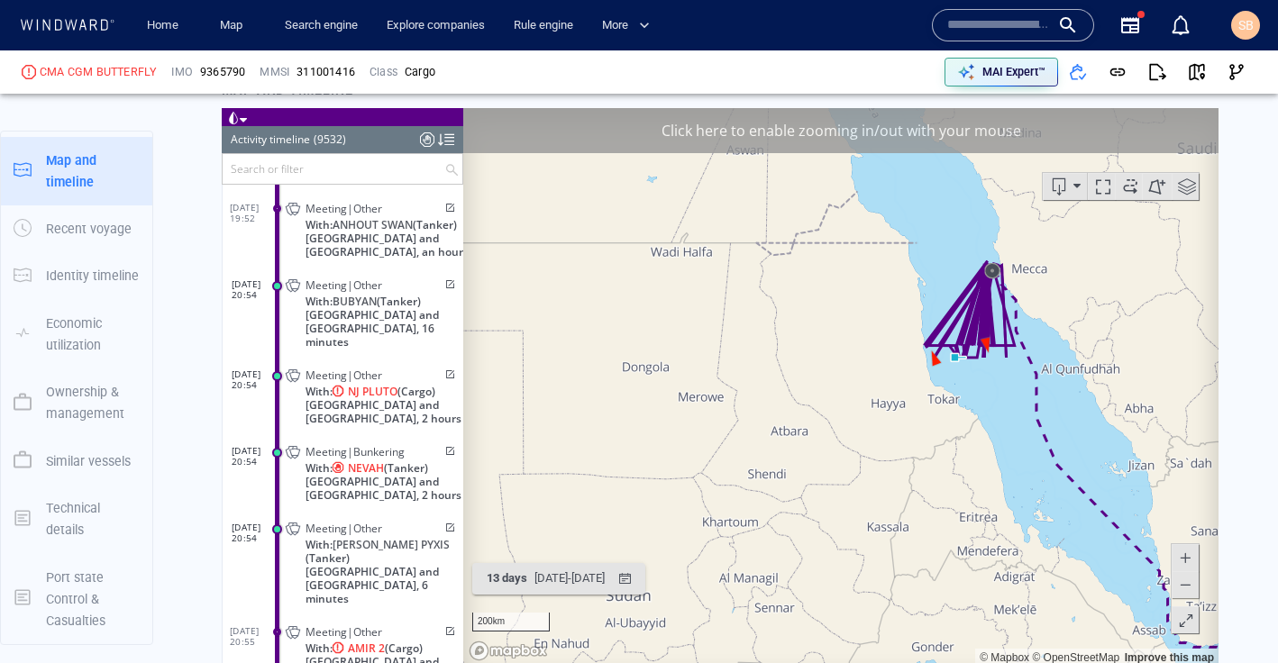
click at [1080, 589] on span at bounding box center [1185, 583] width 18 height 27
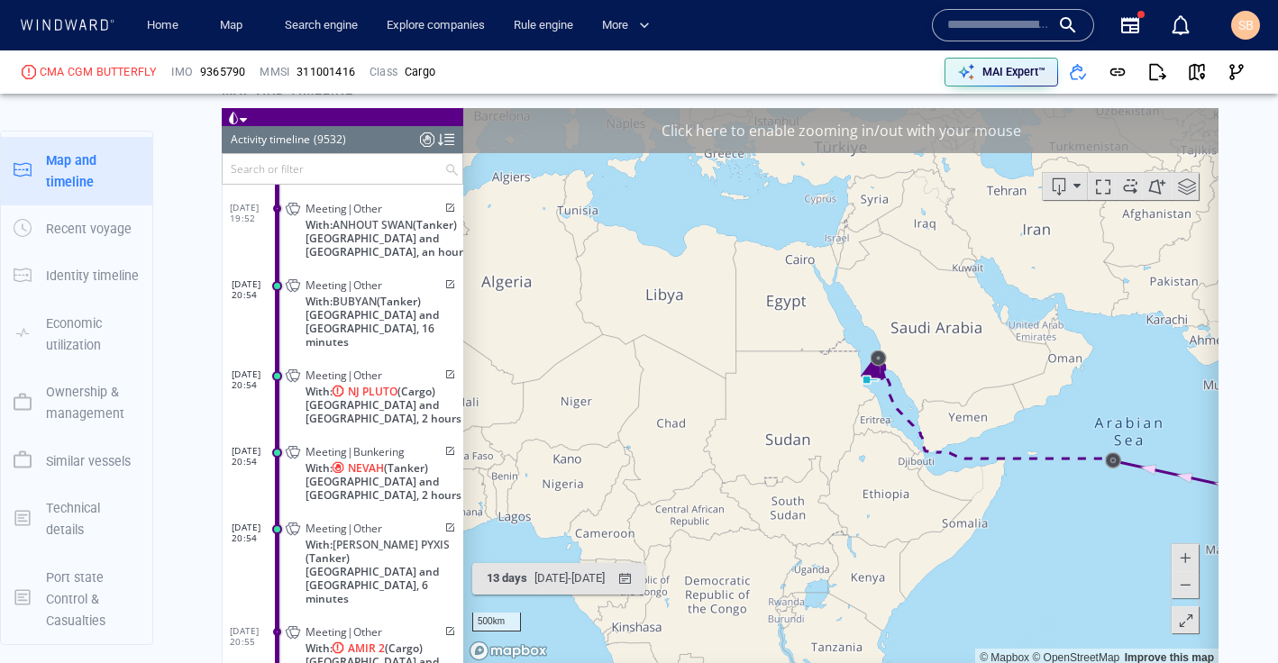
click at [1080, 561] on span at bounding box center [1185, 556] width 18 height 27
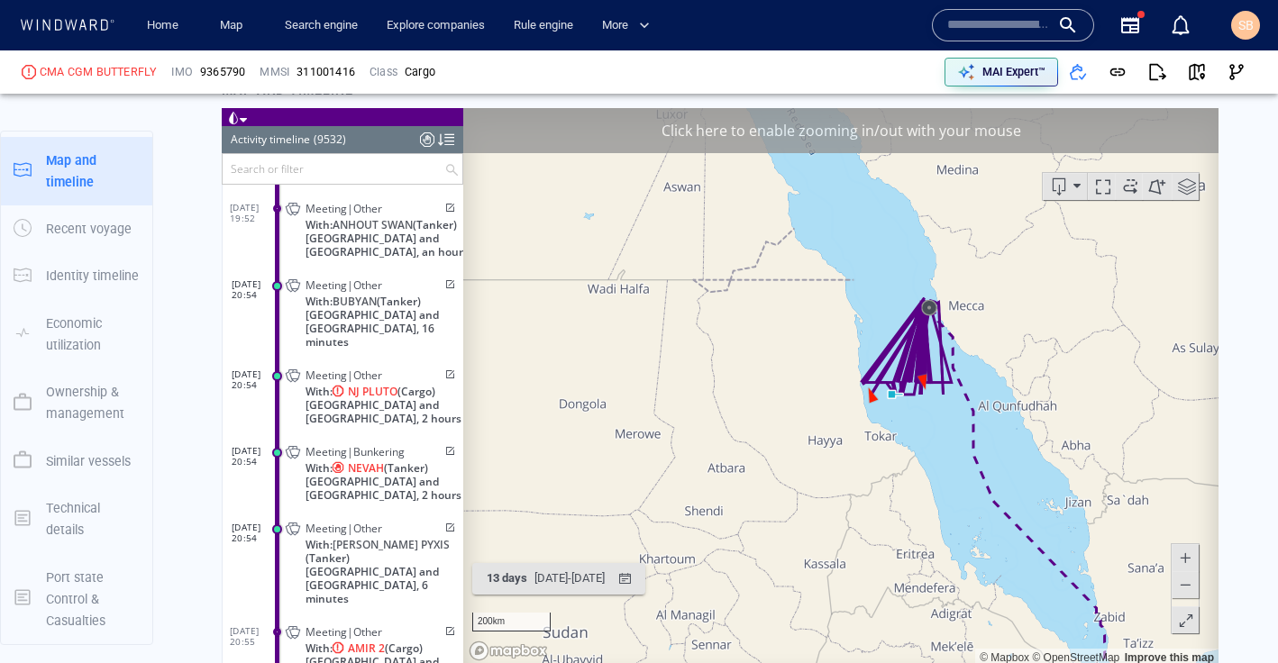
drag, startPoint x: 1109, startPoint y: 387, endPoint x: 1036, endPoint y: 433, distance: 86.2
click at [1034, 433] on canvas "Map" at bounding box center [840, 386] width 755 height 559
